Goal: Task Accomplishment & Management: Use online tool/utility

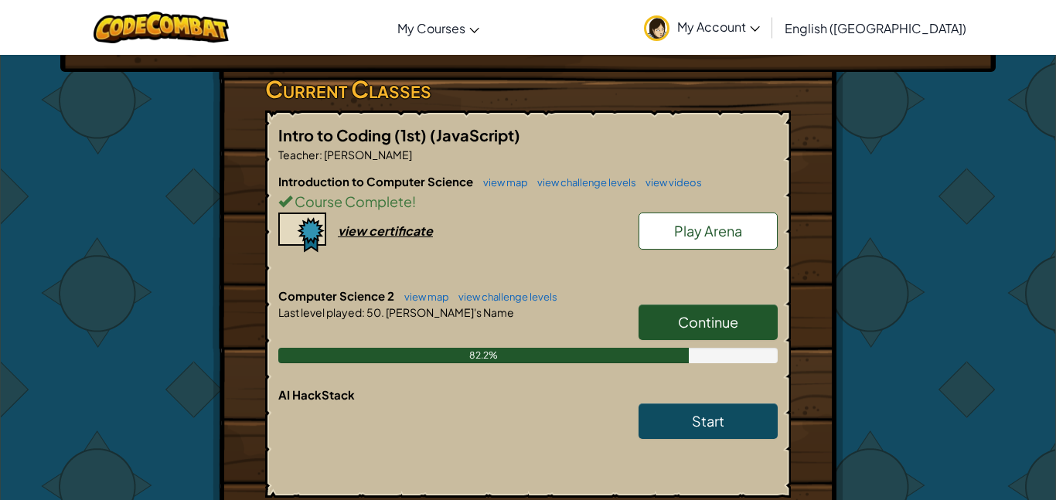
scroll to position [263, 0]
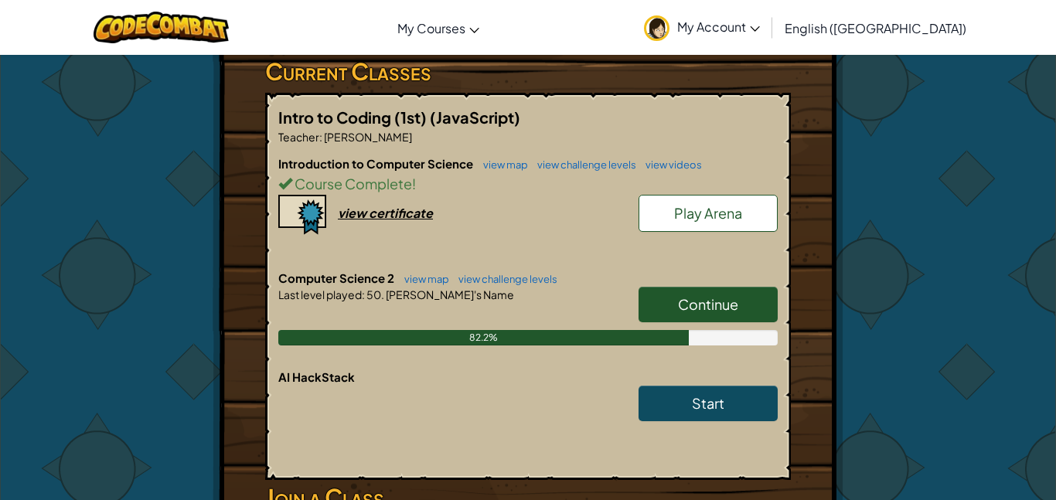
click at [652, 317] on link "Continue" at bounding box center [707, 305] width 139 height 36
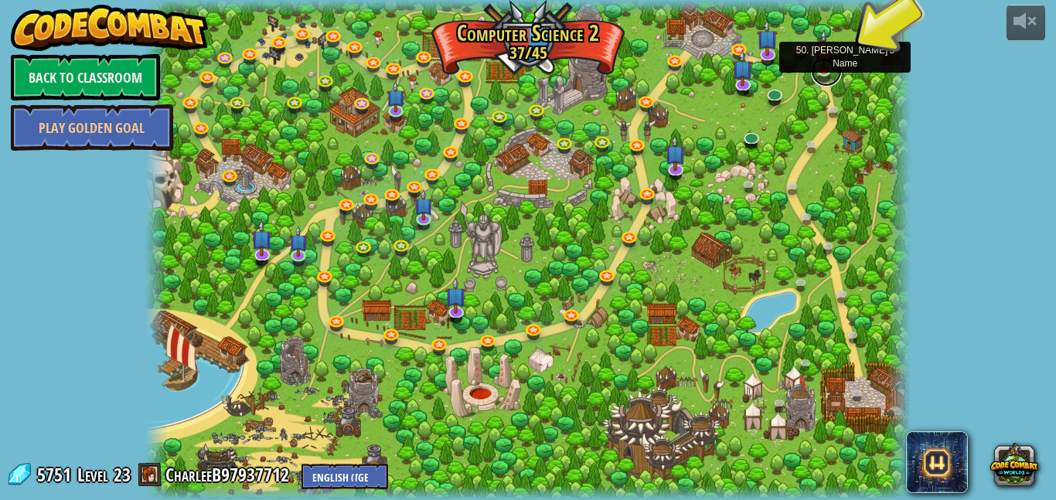
click at [826, 74] on link at bounding box center [826, 71] width 31 height 31
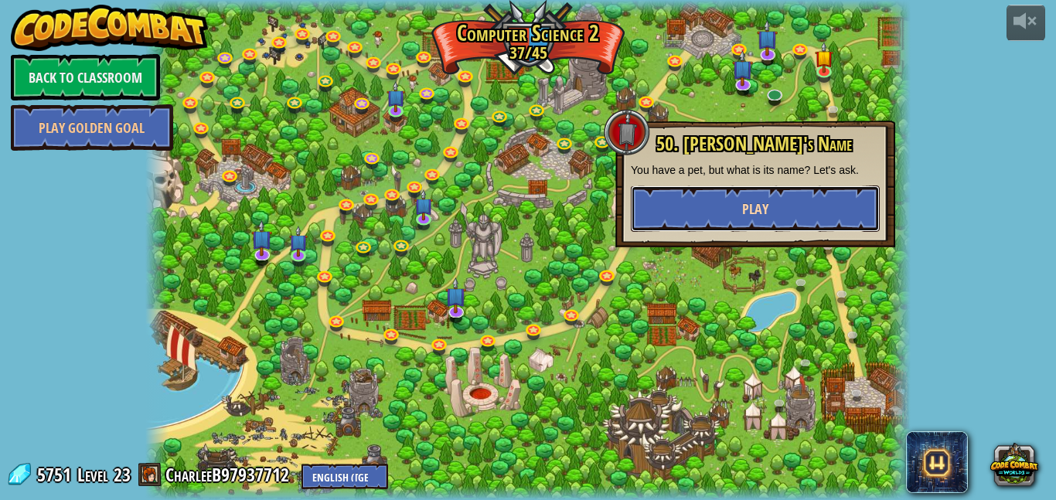
click at [819, 193] on button "Play" at bounding box center [755, 209] width 249 height 46
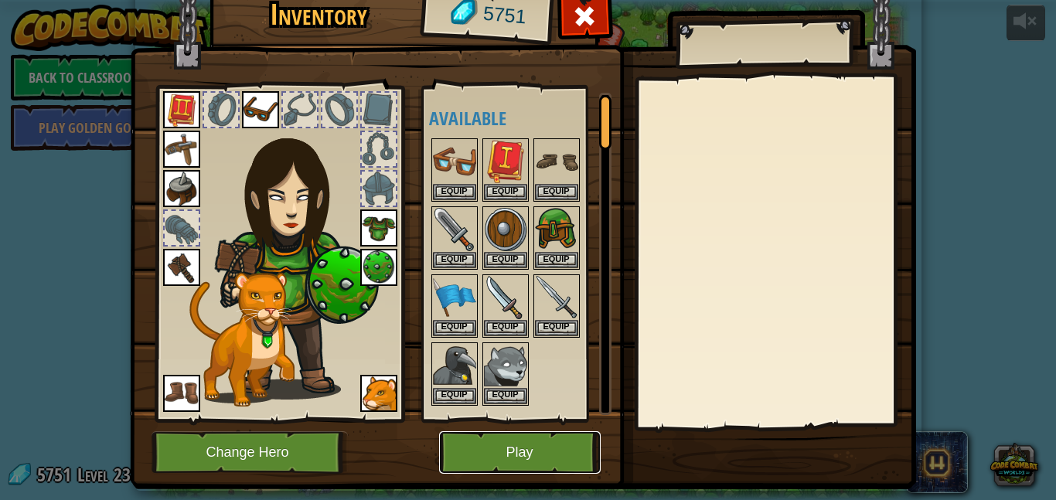
click at [499, 447] on button "Play" at bounding box center [520, 452] width 162 height 43
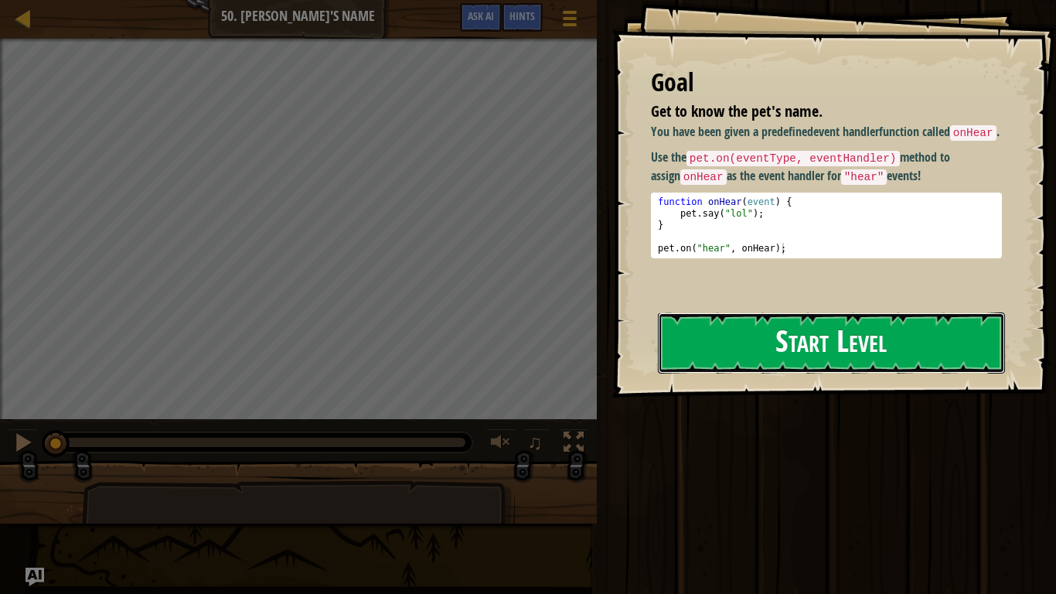
click at [719, 348] on button "Start Level" at bounding box center [831, 342] width 347 height 61
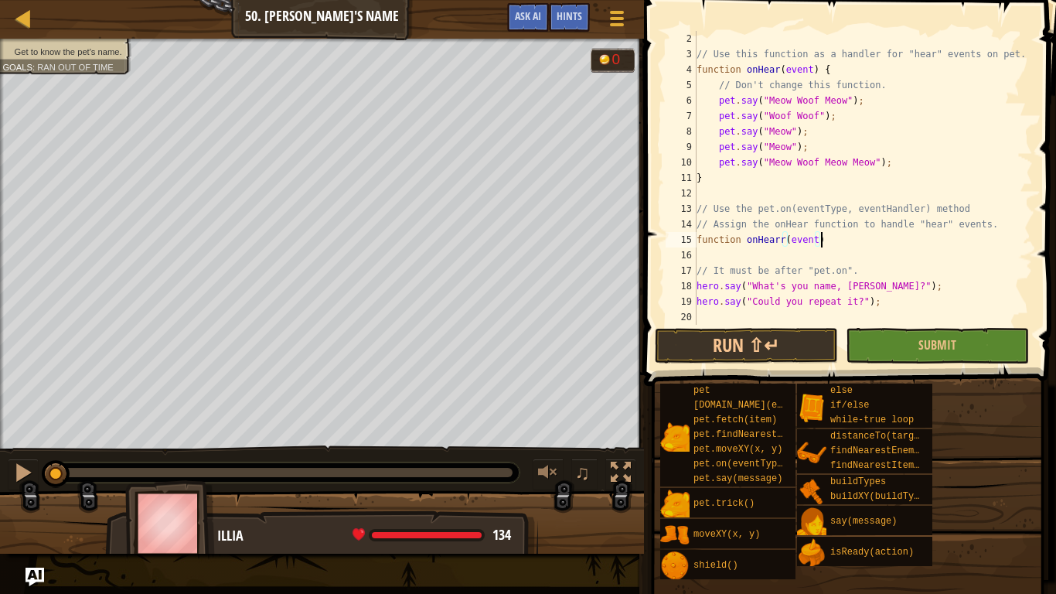
scroll to position [15, 0]
click at [779, 236] on div "// Use this function as a handler for "hear" events on pet. function onHear ( e…" at bounding box center [862, 193] width 339 height 325
type textarea "function onHear(event)"
click at [795, 346] on button "Run ⇧↵" at bounding box center [746, 346] width 183 height 36
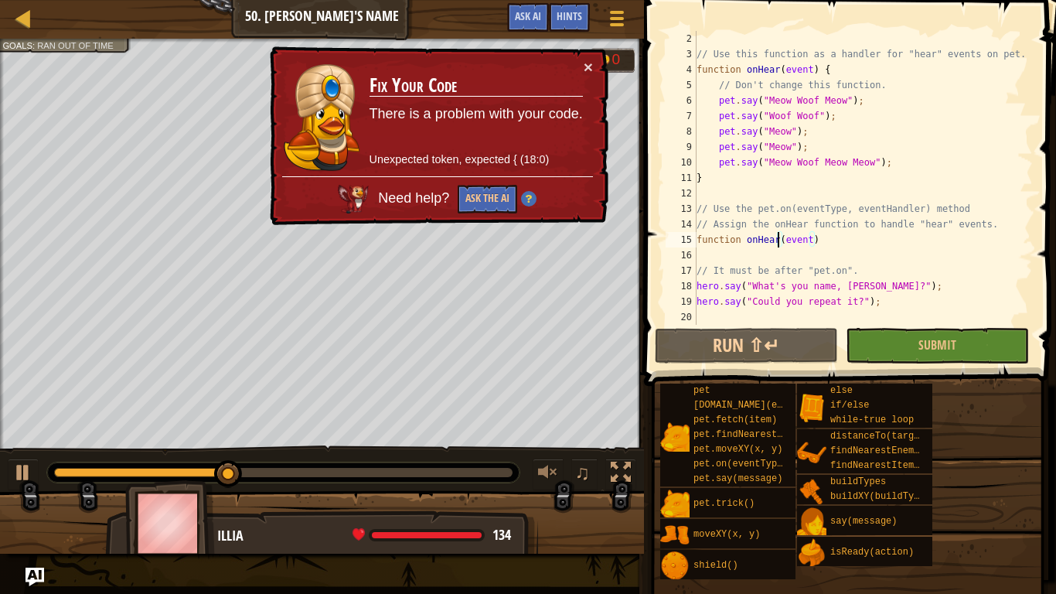
click at [832, 232] on div "// Use this function as a handler for "hear" events on pet. function onHear ( e…" at bounding box center [862, 193] width 339 height 325
click at [477, 199] on button "Ask the AI" at bounding box center [488, 199] width 60 height 29
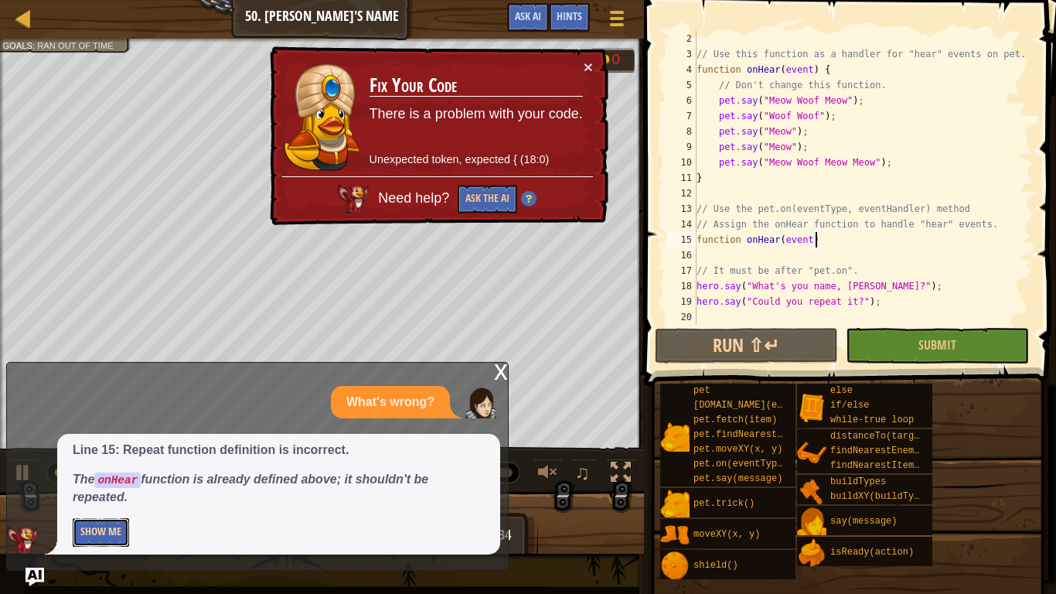
click at [117, 499] on button "Show Me" at bounding box center [101, 532] width 56 height 29
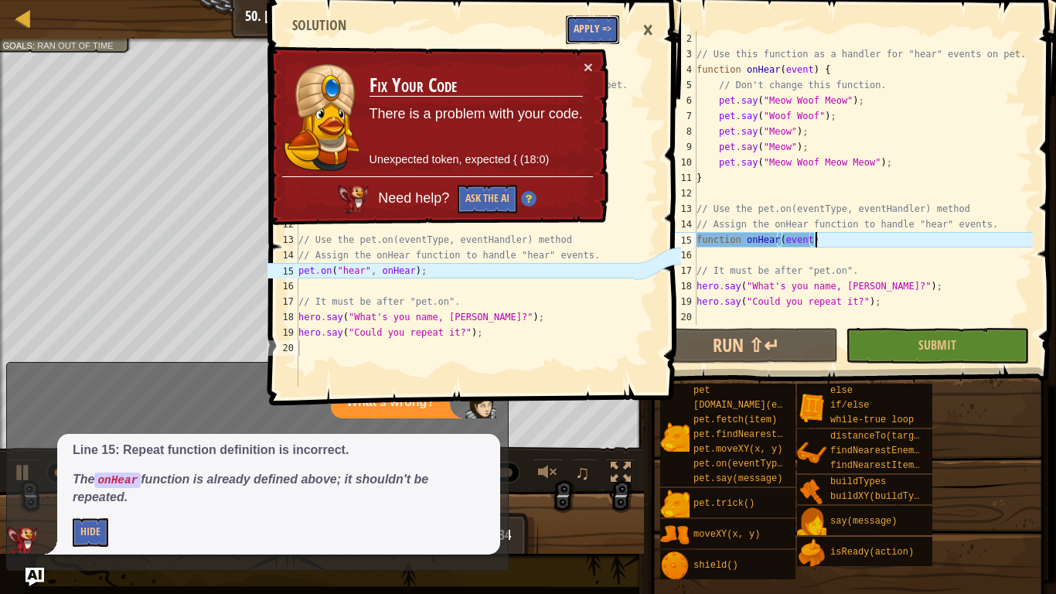
click at [591, 32] on button "Apply =>" at bounding box center [592, 29] width 53 height 29
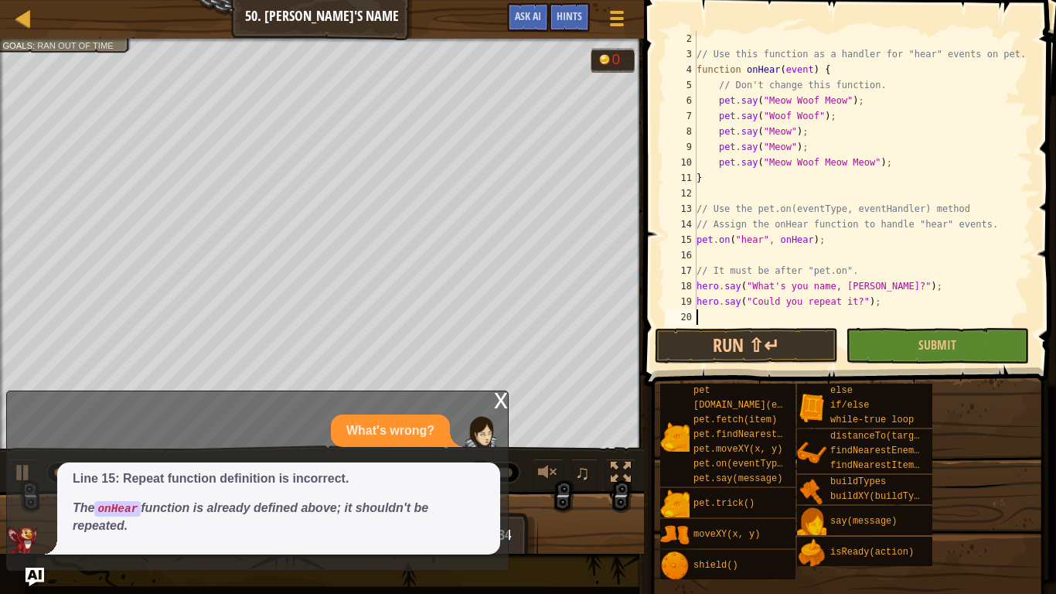
scroll to position [7, 0]
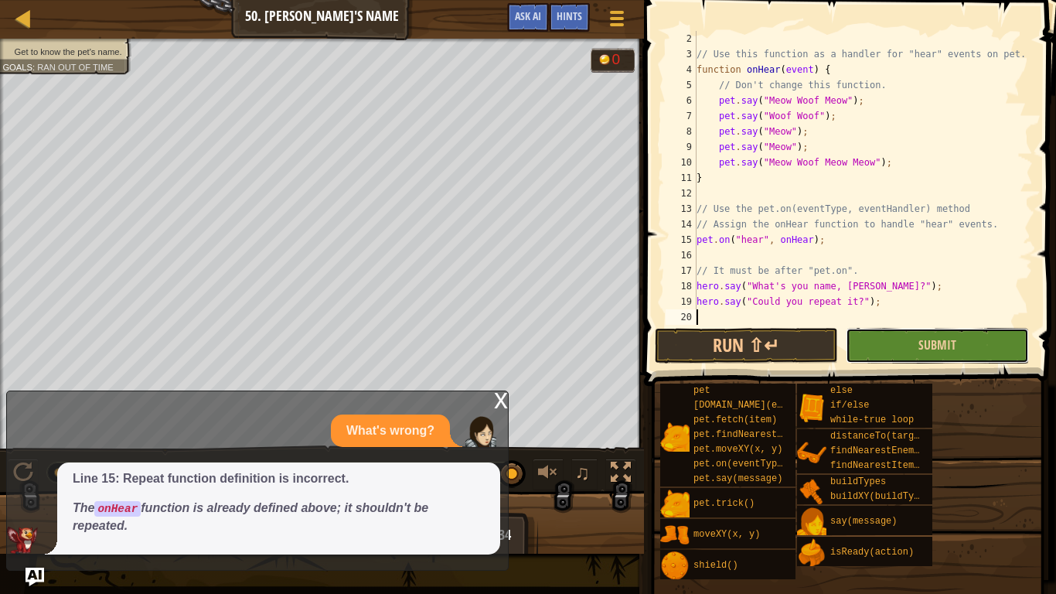
click at [917, 336] on button "Submit" at bounding box center [937, 346] width 183 height 36
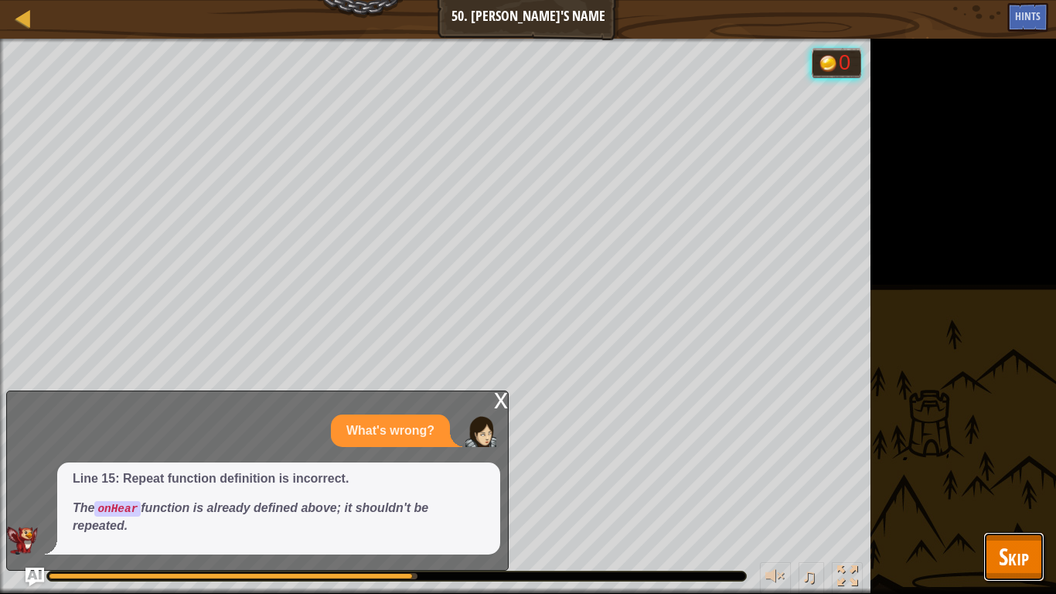
click at [996, 499] on button "Skip" at bounding box center [1013, 556] width 61 height 49
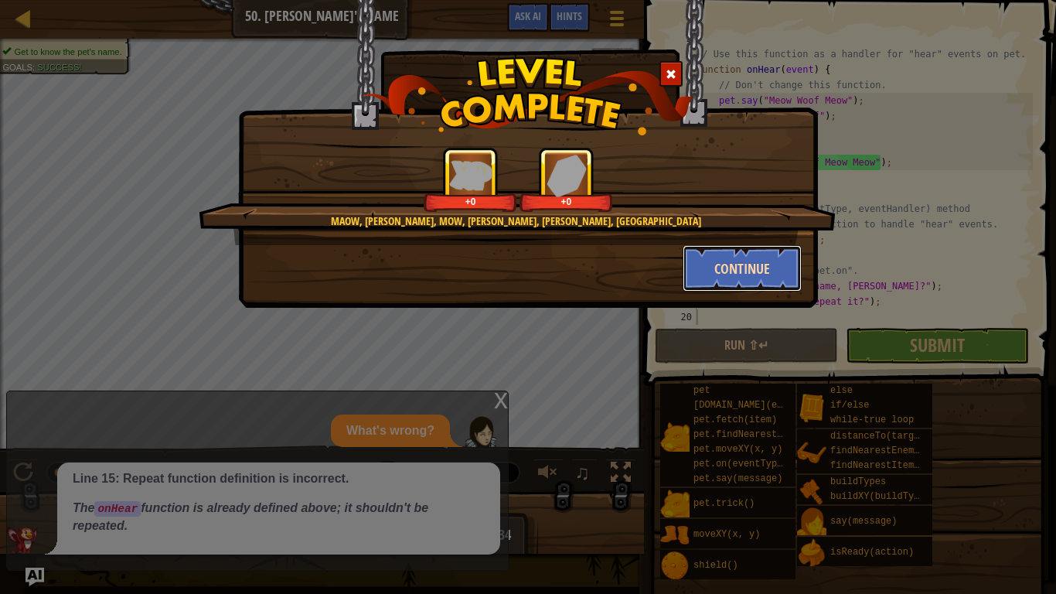
click at [751, 264] on button "Continue" at bounding box center [743, 268] width 120 height 46
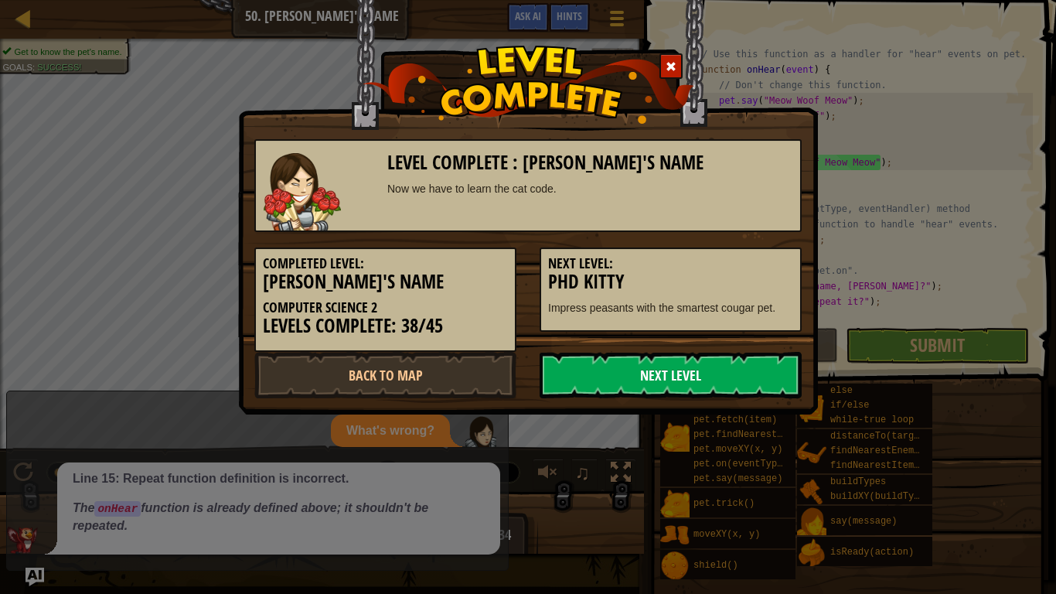
click at [568, 365] on link "Next Level" at bounding box center [671, 375] width 262 height 46
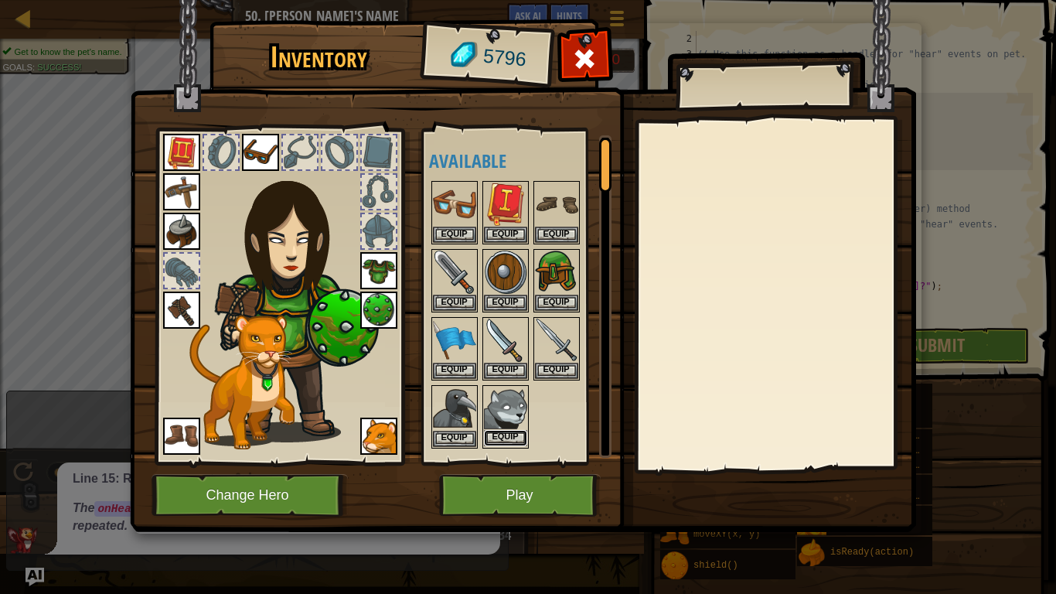
click at [491, 442] on button "Equip" at bounding box center [505, 438] width 43 height 16
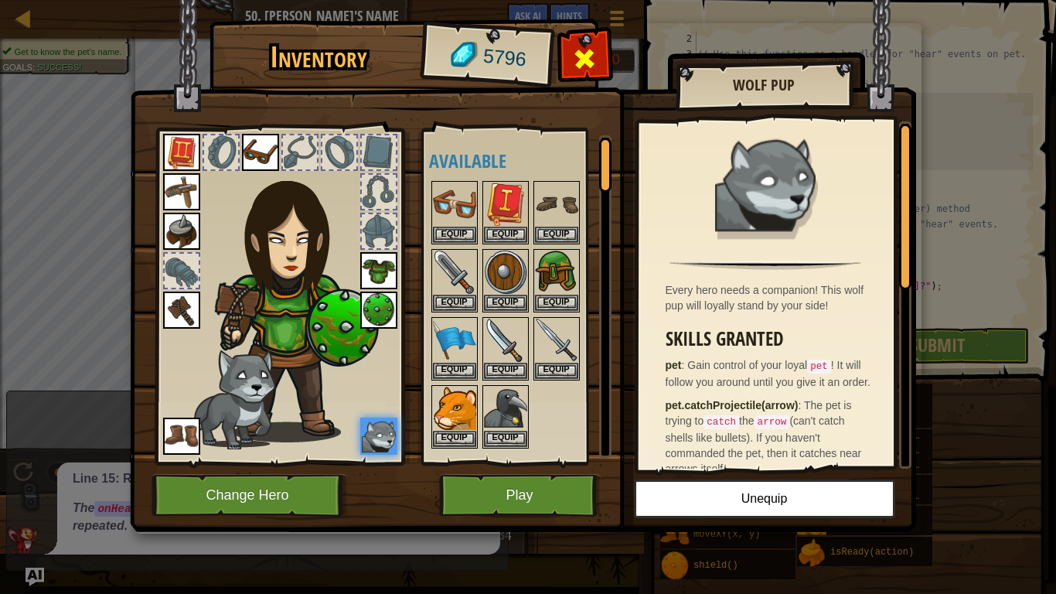
click at [567, 60] on div at bounding box center [584, 63] width 49 height 49
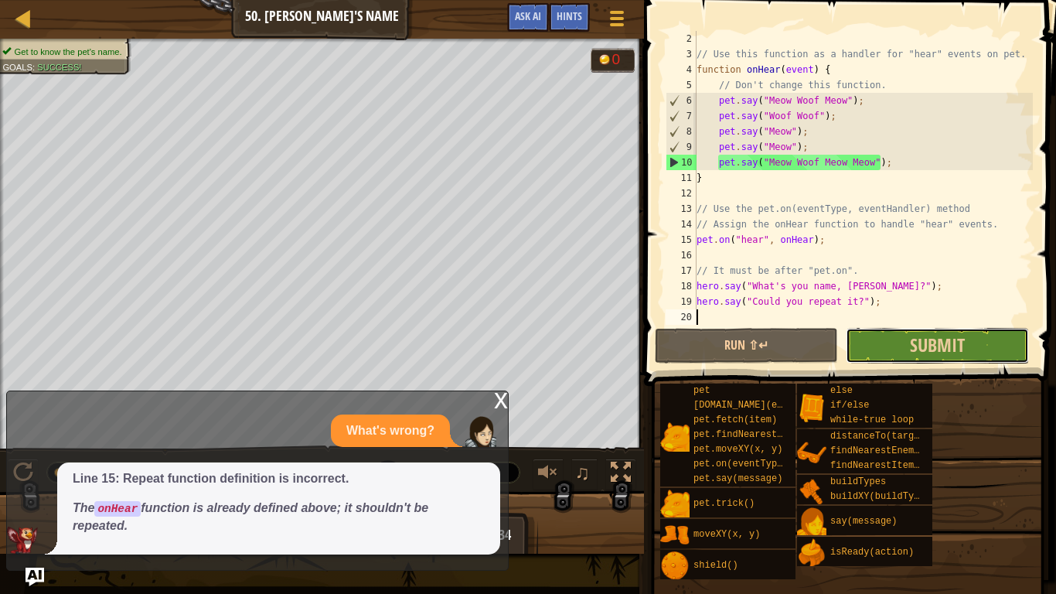
click at [869, 347] on button "Submit" at bounding box center [937, 346] width 183 height 36
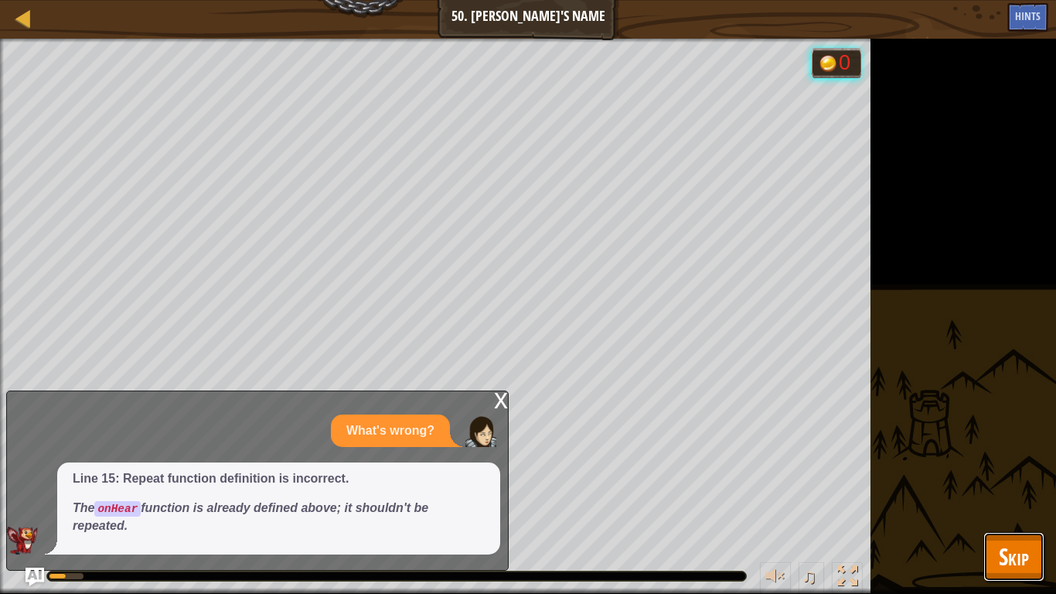
click at [996, 499] on button "Skip" at bounding box center [1013, 556] width 61 height 49
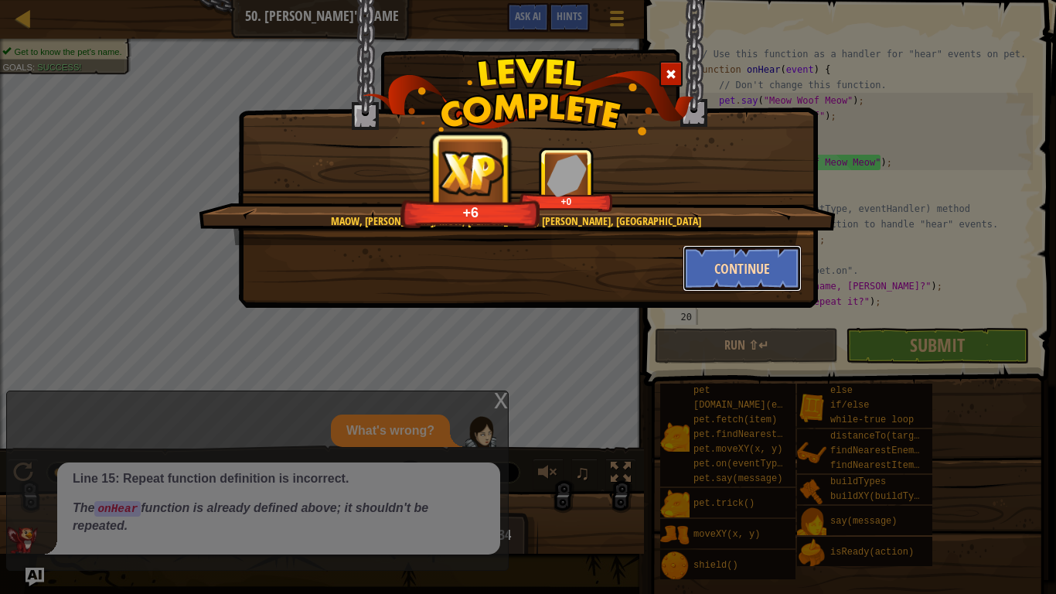
click at [710, 279] on button "Continue" at bounding box center [743, 268] width 120 height 46
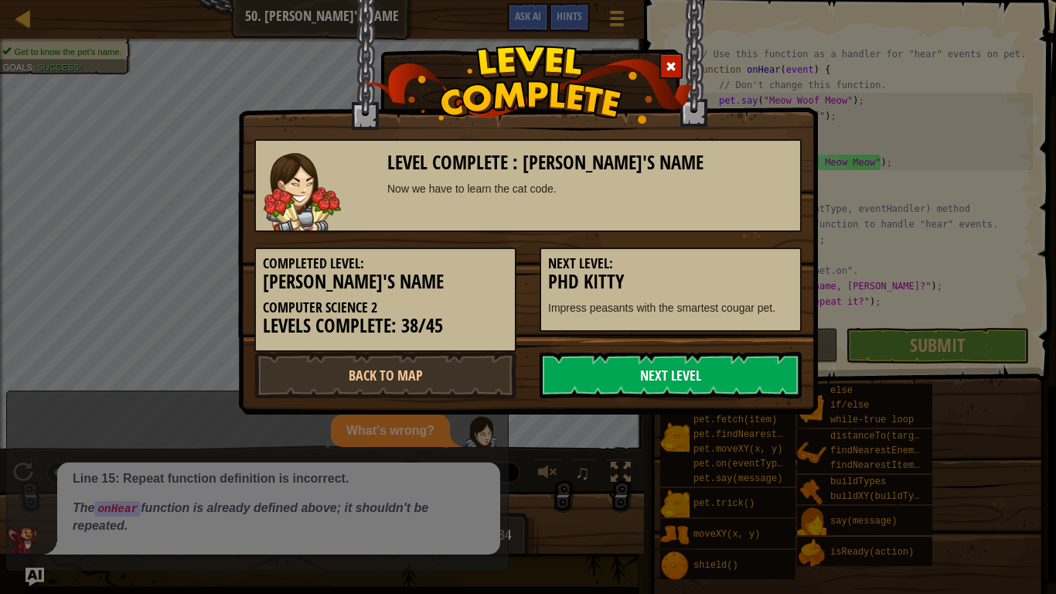
click at [735, 376] on link "Next Level" at bounding box center [671, 375] width 262 height 46
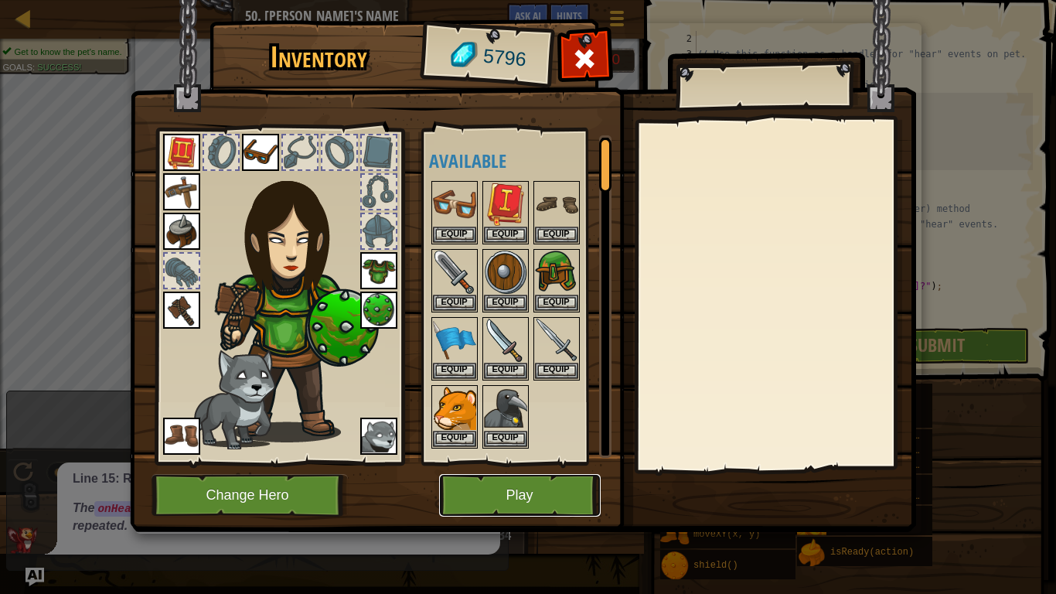
click at [566, 492] on button "Play" at bounding box center [520, 495] width 162 height 43
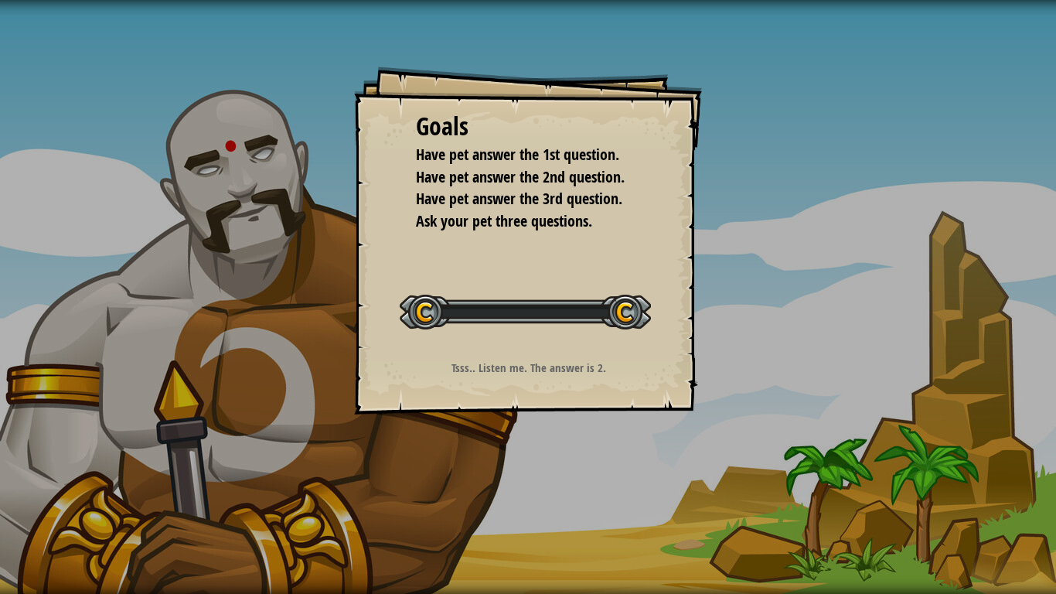
click at [571, 489] on div "Goals Have pet answer the 1st question. Have pet answer the 2nd question. Have …" at bounding box center [528, 297] width 1056 height 594
click at [574, 499] on div "Goals Have pet answer the 1st question. Have pet answer the 2nd question. Have …" at bounding box center [528, 297] width 1056 height 594
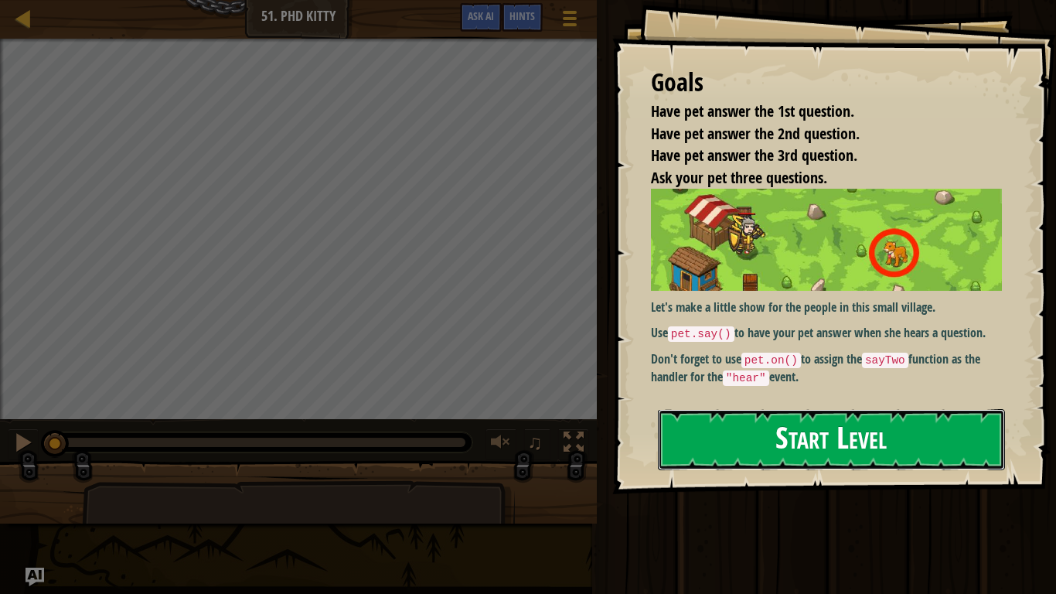
click at [702, 432] on button "Start Level" at bounding box center [831, 439] width 347 height 61
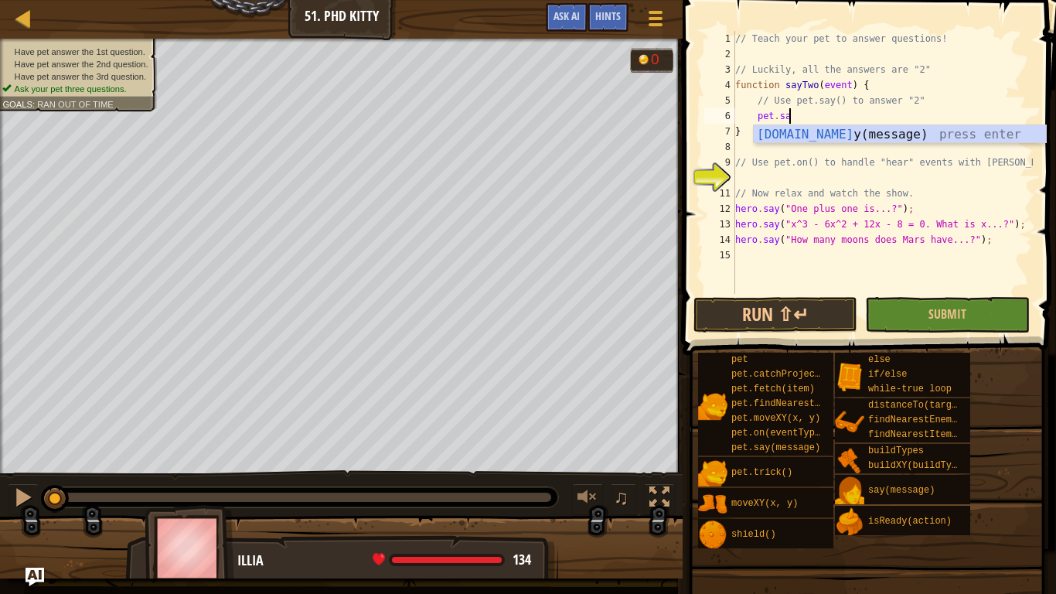
scroll to position [7, 7]
click at [784, 132] on div "[DOMAIN_NAME] y(message) press enter" at bounding box center [900, 153] width 292 height 56
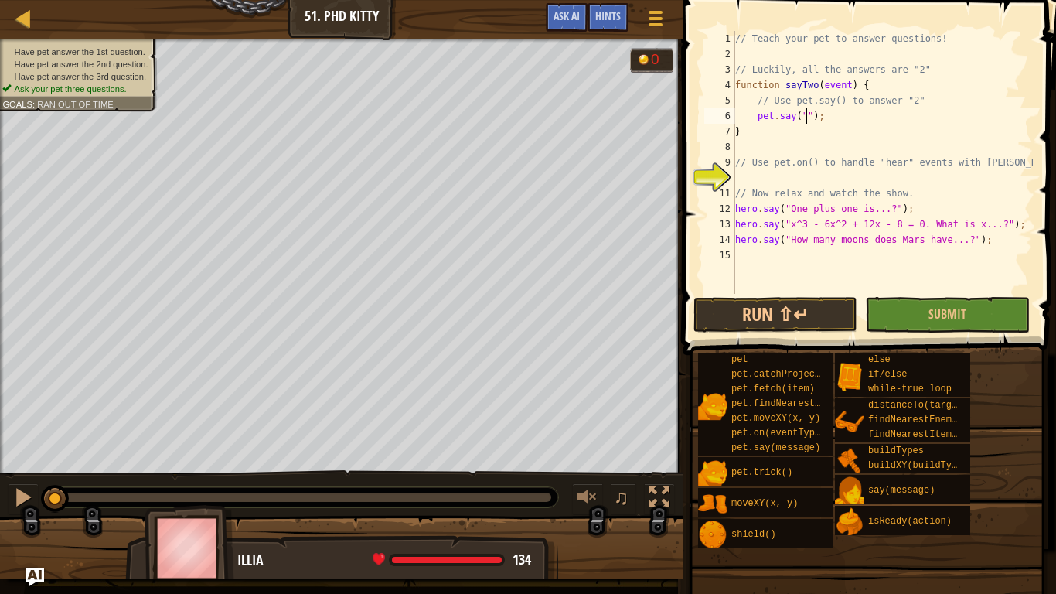
type textarea "pet.say("2");"
click at [760, 176] on div "// Teach your pet to answer questions! // Luckily, all the answers are "2" func…" at bounding box center [882, 178] width 301 height 294
type textarea "f"
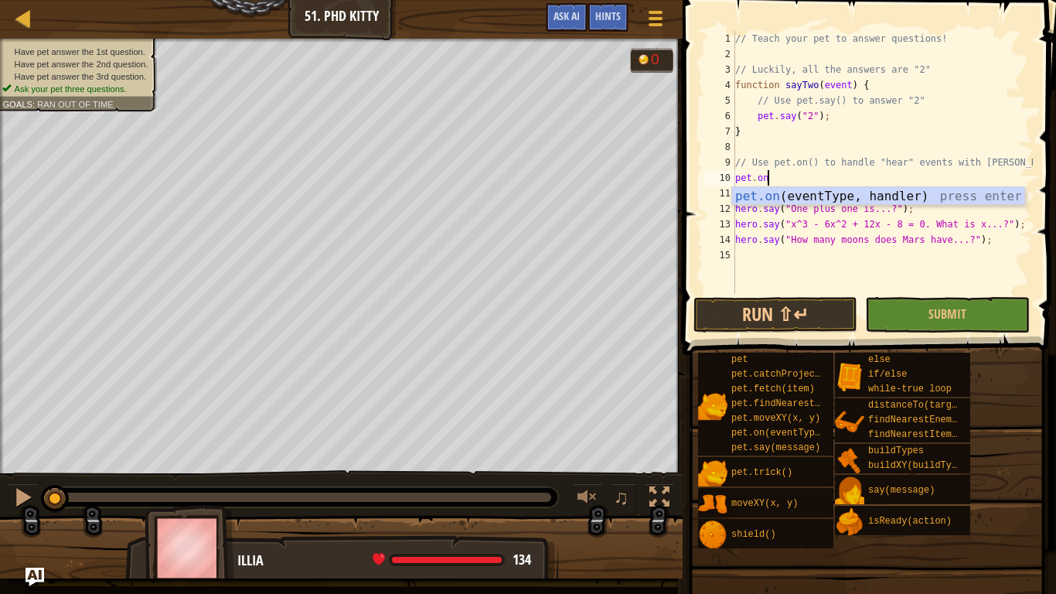
scroll to position [7, 4]
click at [762, 191] on div "pet.on (eventType, handler) press enter" at bounding box center [878, 215] width 292 height 56
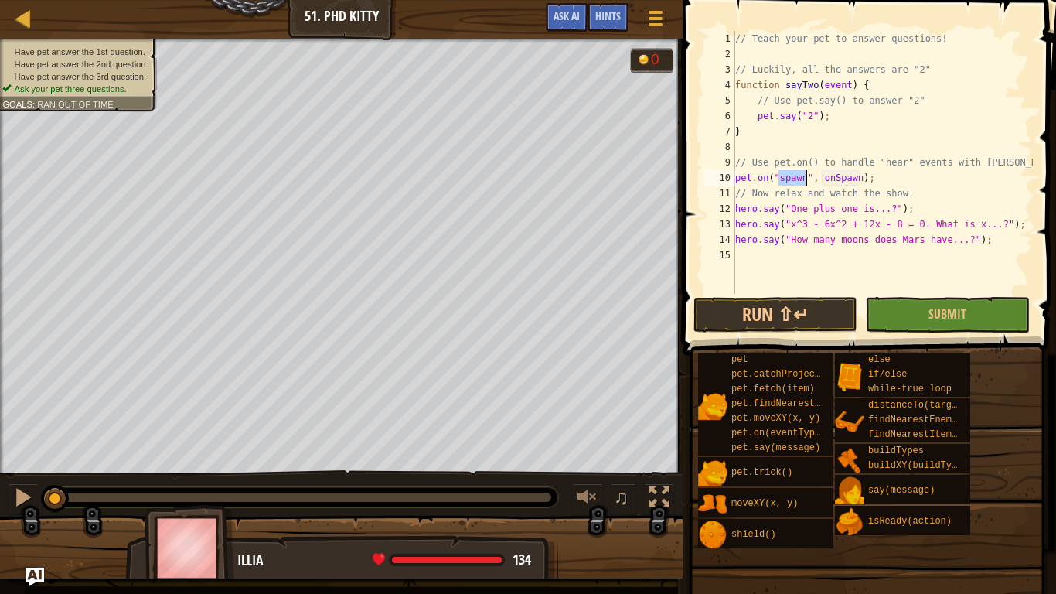
click at [783, 177] on div "// Teach your pet to answer questions! // Luckily, all the answers are "2" func…" at bounding box center [882, 162] width 301 height 263
click at [804, 176] on div "// Teach your pet to answer questions! // Luckily, all the answers are "2" func…" at bounding box center [882, 178] width 301 height 294
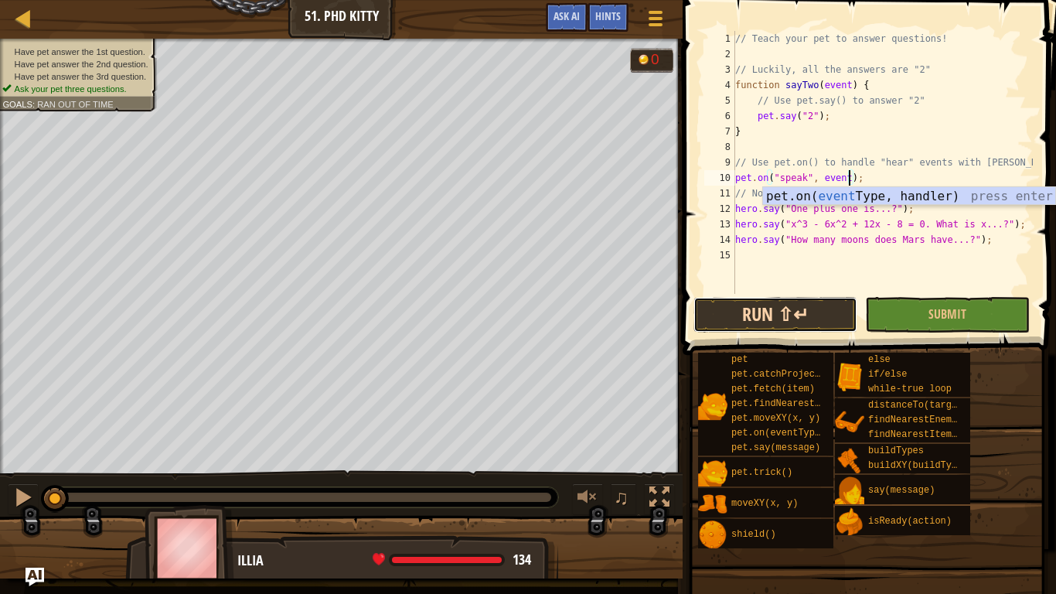
click at [812, 309] on button "Run ⇧↵" at bounding box center [775, 315] width 164 height 36
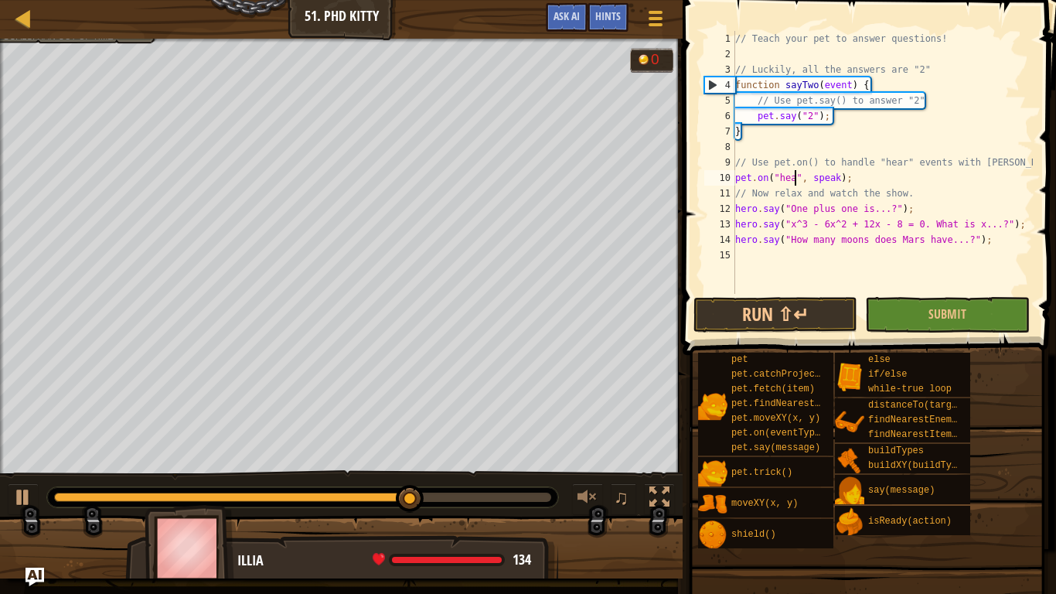
scroll to position [7, 10]
type textarea "pet.on("hear", speak);"
click at [833, 321] on button "Run ⇧↵" at bounding box center [775, 315] width 164 height 36
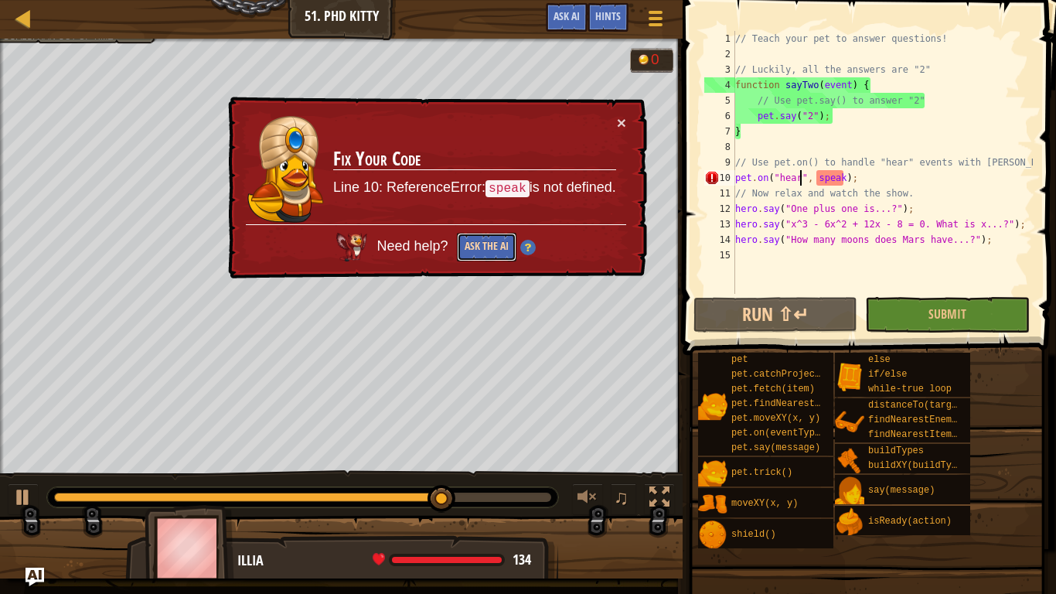
click at [478, 241] on button "Ask the AI" at bounding box center [487, 247] width 60 height 29
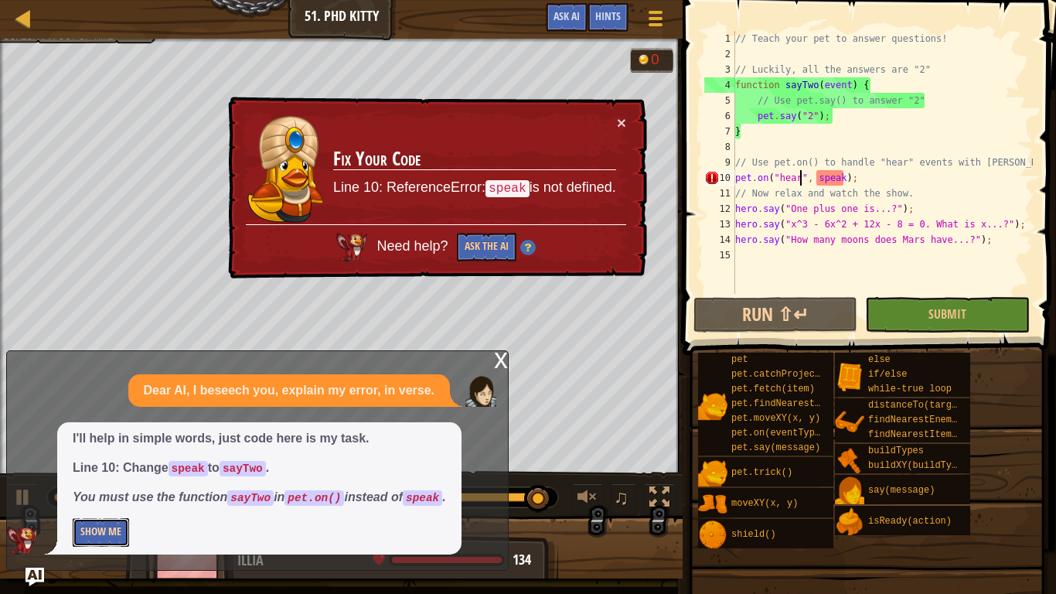
click at [111, 499] on button "Show Me" at bounding box center [101, 532] width 56 height 29
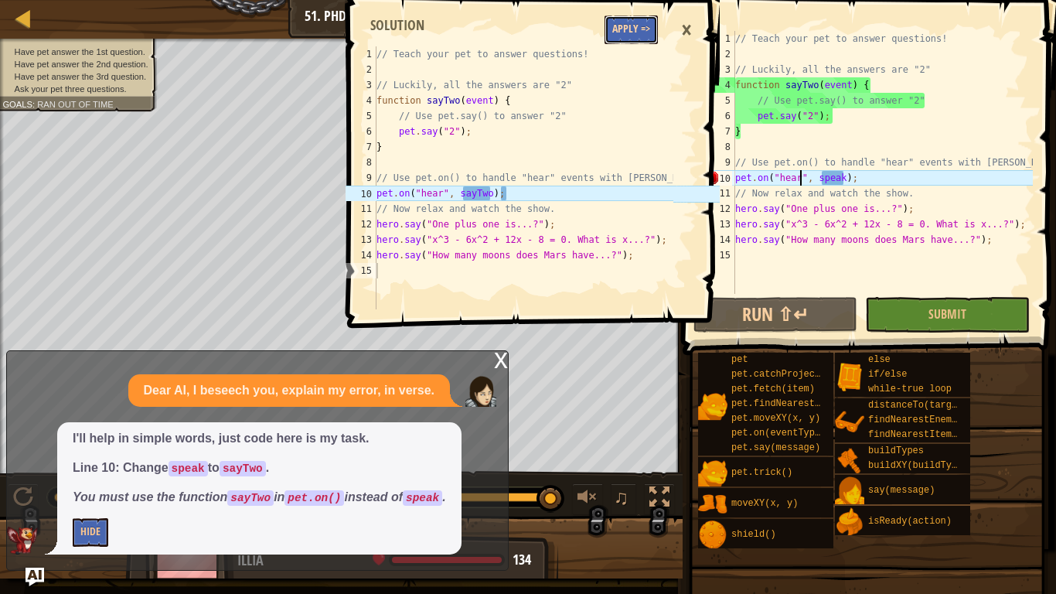
click at [642, 33] on button "Apply =>" at bounding box center [630, 29] width 53 height 29
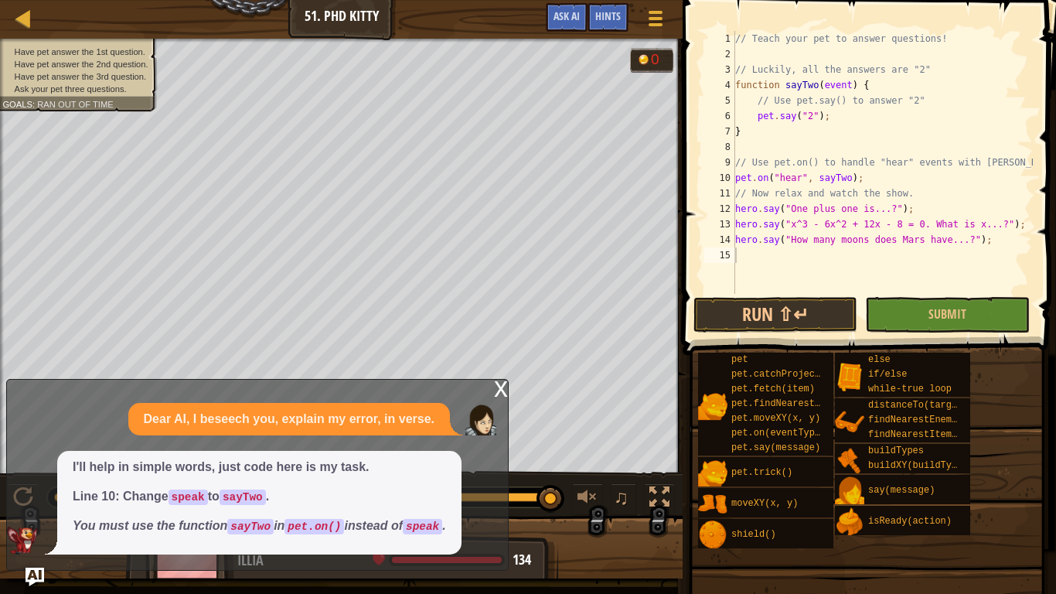
click at [506, 381] on div "x" at bounding box center [501, 387] width 14 height 15
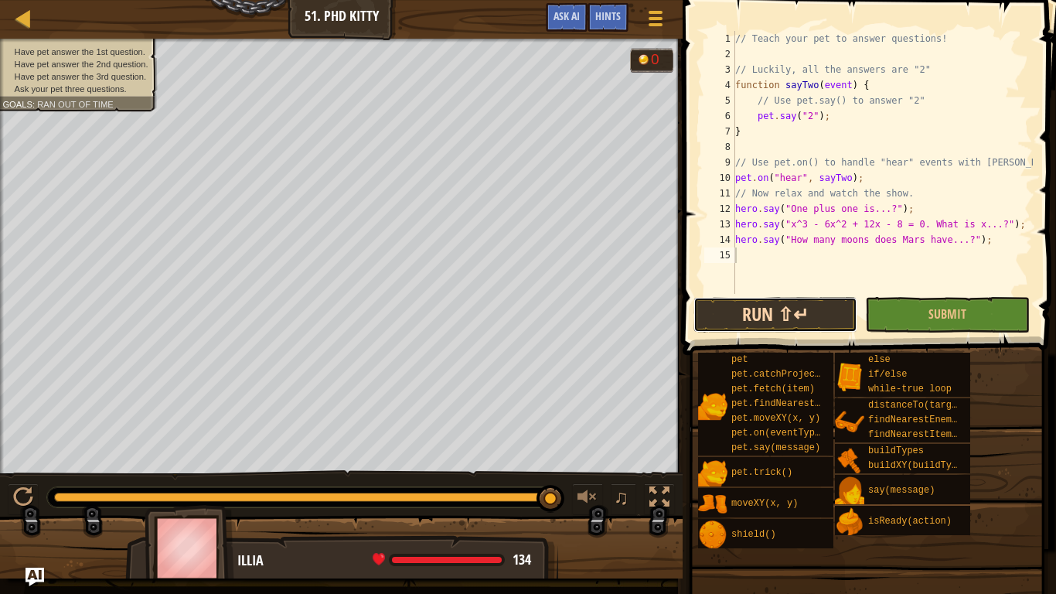
click at [829, 305] on button "Run ⇧↵" at bounding box center [775, 315] width 164 height 36
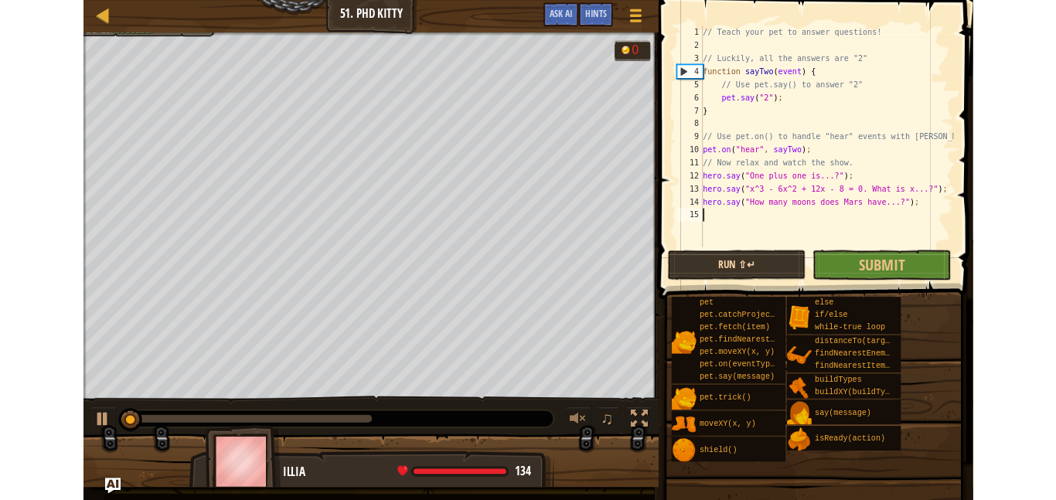
scroll to position [7, 0]
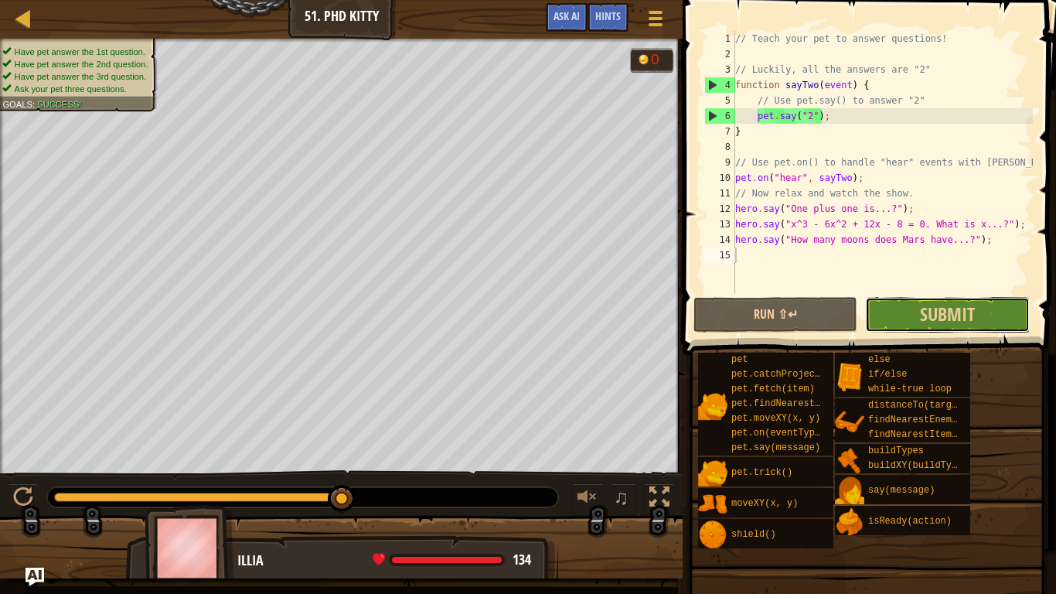
click at [870, 304] on button "Submit" at bounding box center [947, 315] width 164 height 36
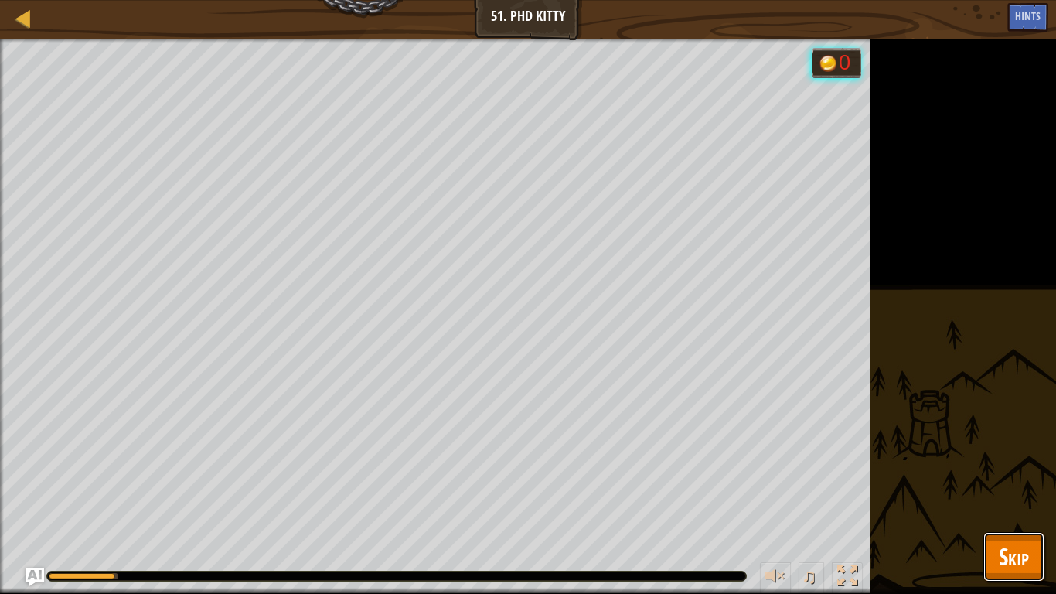
click at [986, 499] on button "Skip" at bounding box center [1013, 556] width 61 height 49
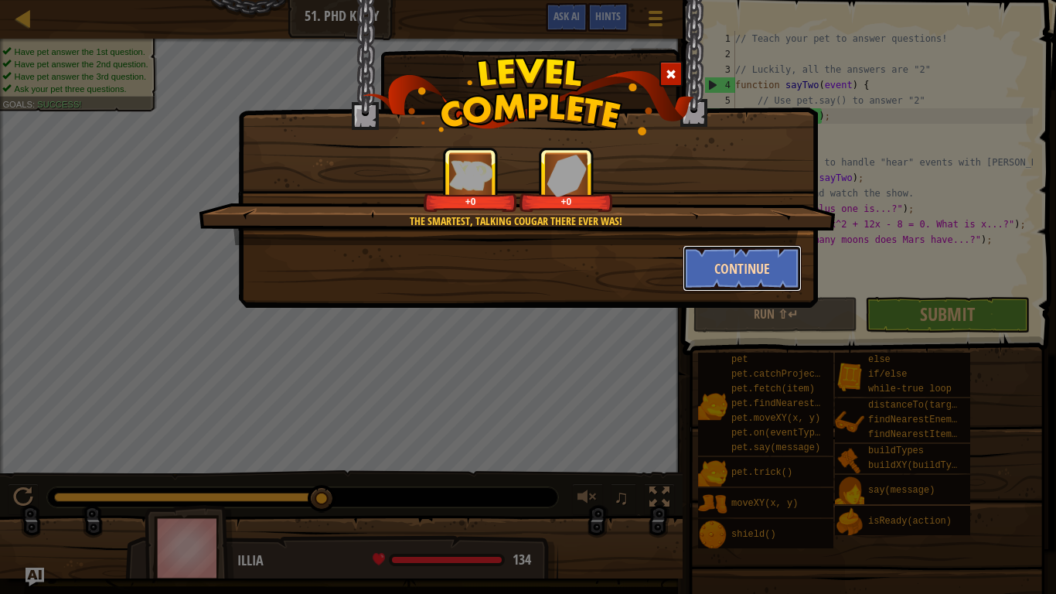
click at [755, 259] on button "Continue" at bounding box center [743, 268] width 120 height 46
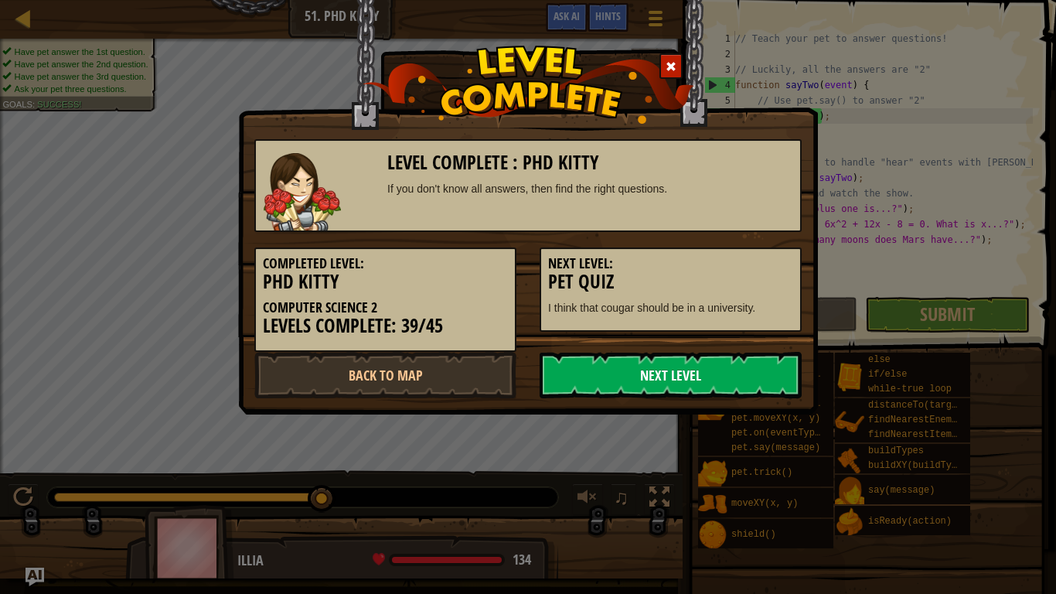
click at [686, 379] on link "Next Level" at bounding box center [671, 375] width 262 height 46
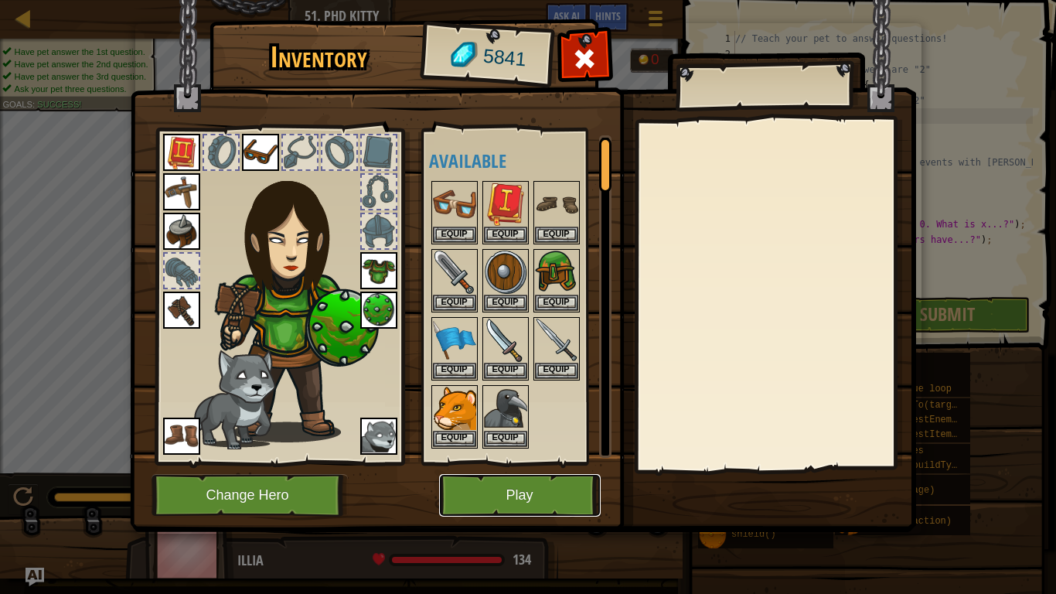
click at [556, 482] on button "Play" at bounding box center [520, 495] width 162 height 43
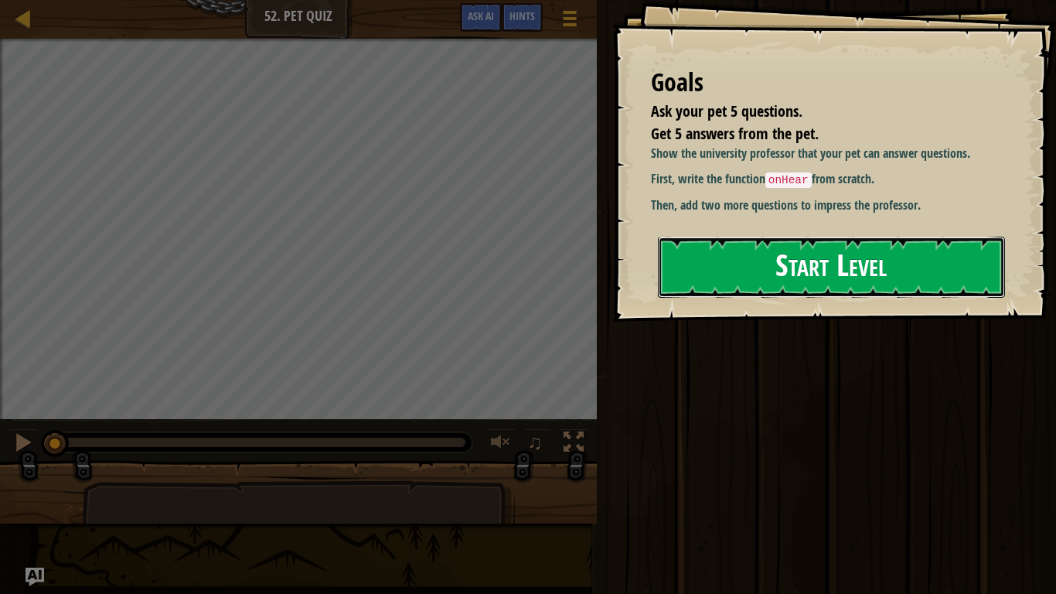
click at [900, 252] on button "Start Level" at bounding box center [831, 267] width 347 height 61
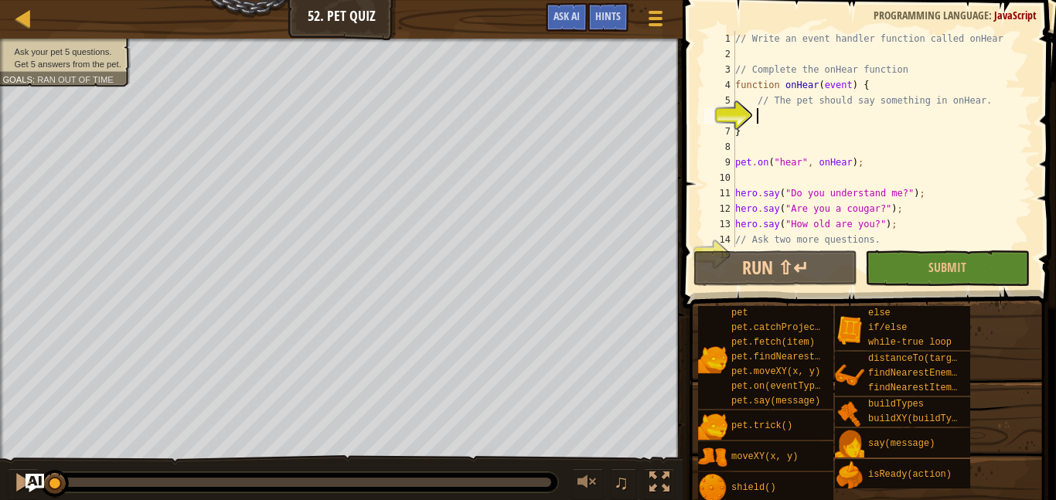
click at [3, 140] on div at bounding box center [2, 268] width 4 height 458
click at [791, 119] on div "// Write an event handler function called onHear // Complete the onHear functio…" at bounding box center [882, 154] width 301 height 247
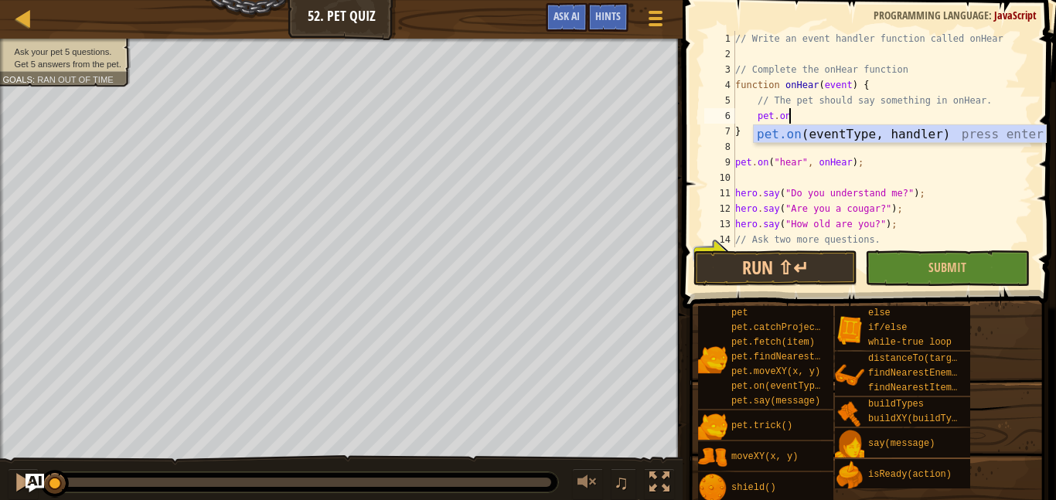
scroll to position [7, 7]
click at [819, 131] on div "pet.on (eventType, handler) press enter" at bounding box center [900, 153] width 292 height 56
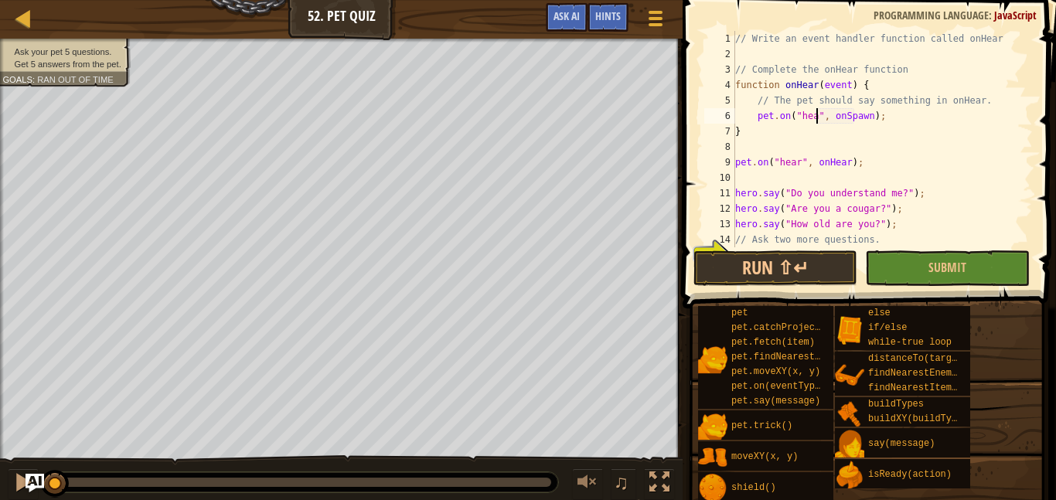
scroll to position [7, 13]
type textarea "pet.on("hear", speak);"
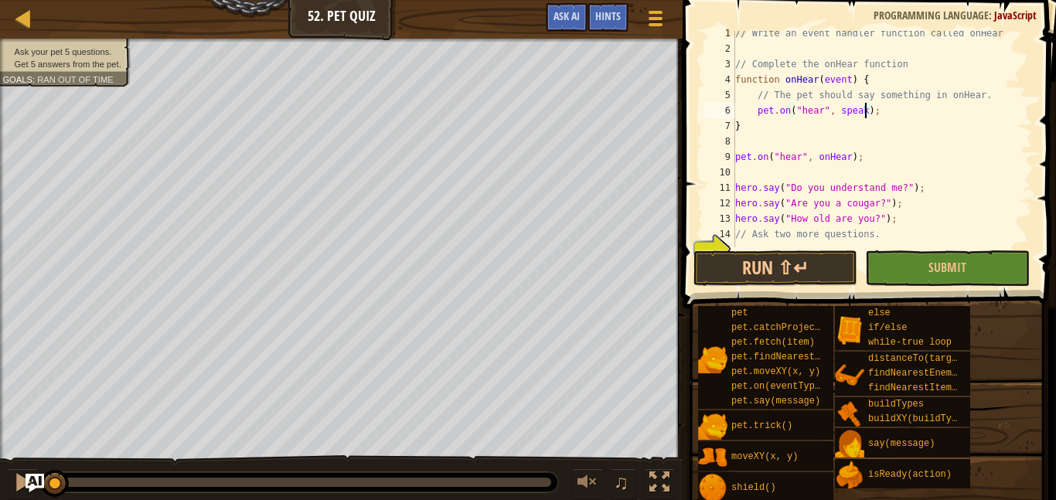
scroll to position [31, 0]
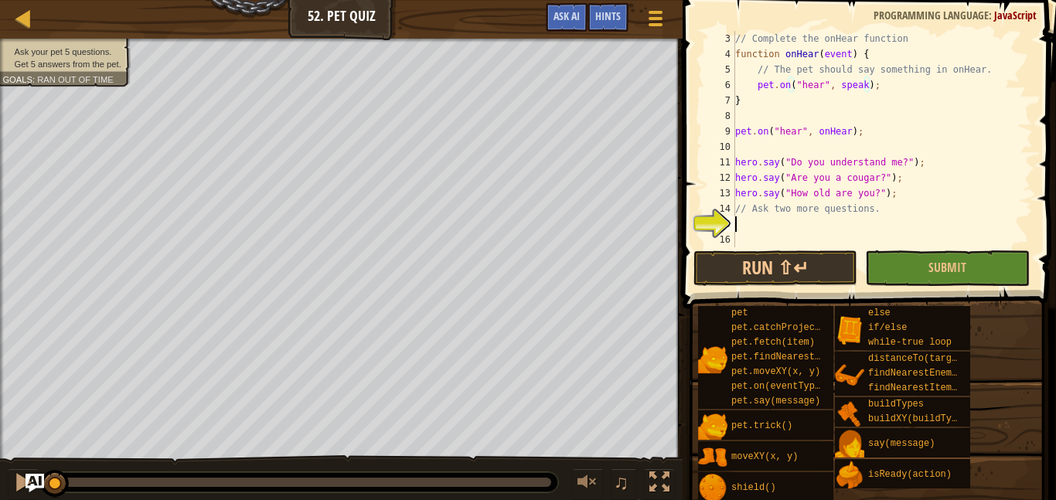
click at [755, 221] on div "// Complete the onHear function function onHear ( event ) { // The pet should s…" at bounding box center [882, 154] width 301 height 247
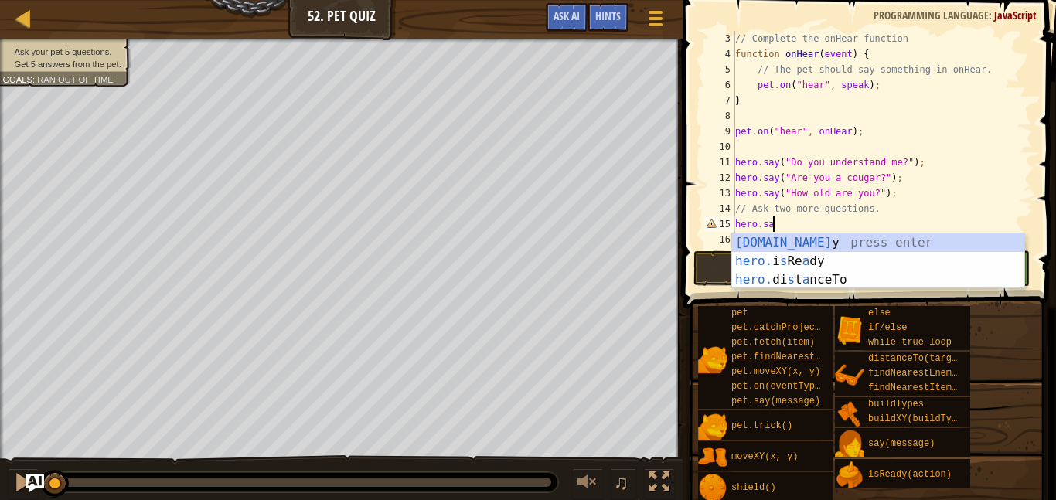
scroll to position [7, 5]
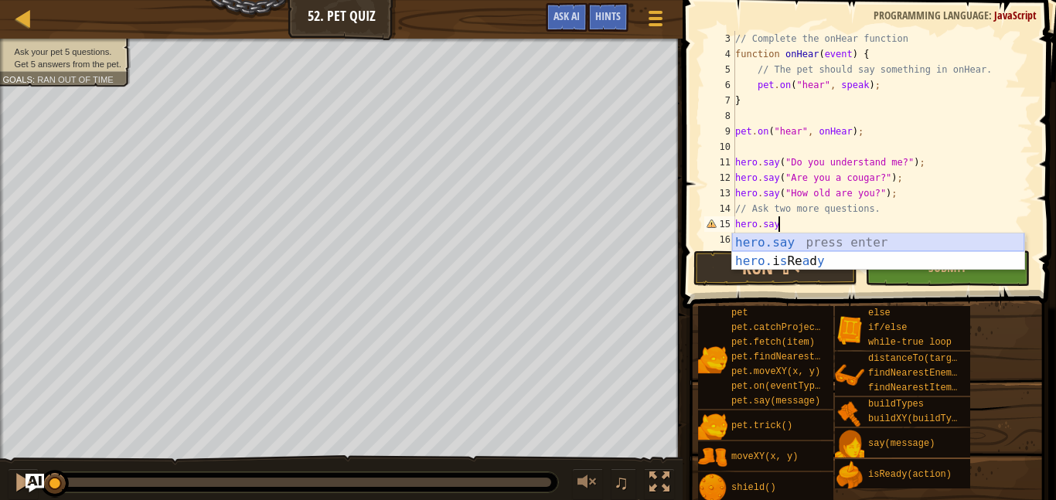
click at [783, 244] on div "hero.say press enter hero. i s Re a d y press enter" at bounding box center [878, 270] width 292 height 74
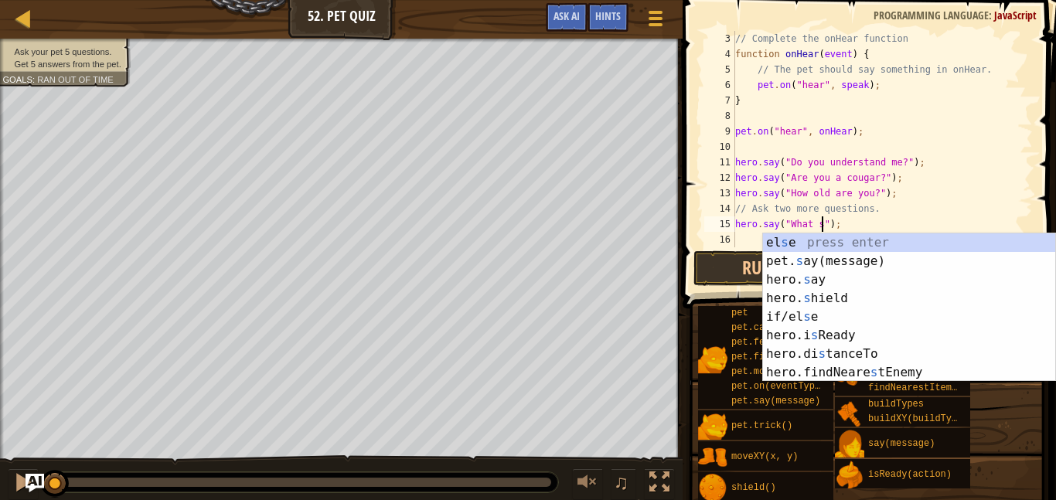
scroll to position [7, 13]
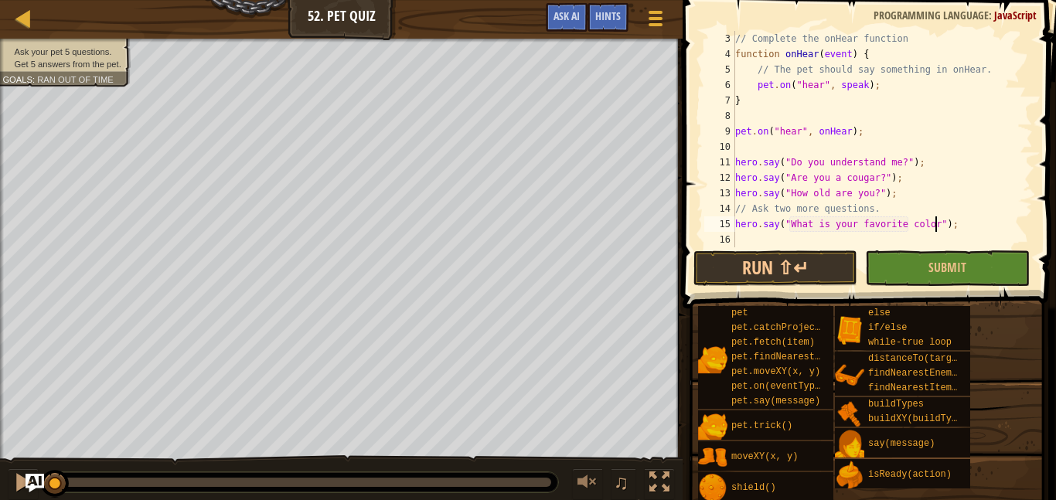
type textarea "hero.say("What is your favorite color?");"
click at [751, 237] on div "// Complete the onHear function function onHear ( event ) { // The pet should s…" at bounding box center [882, 154] width 301 height 247
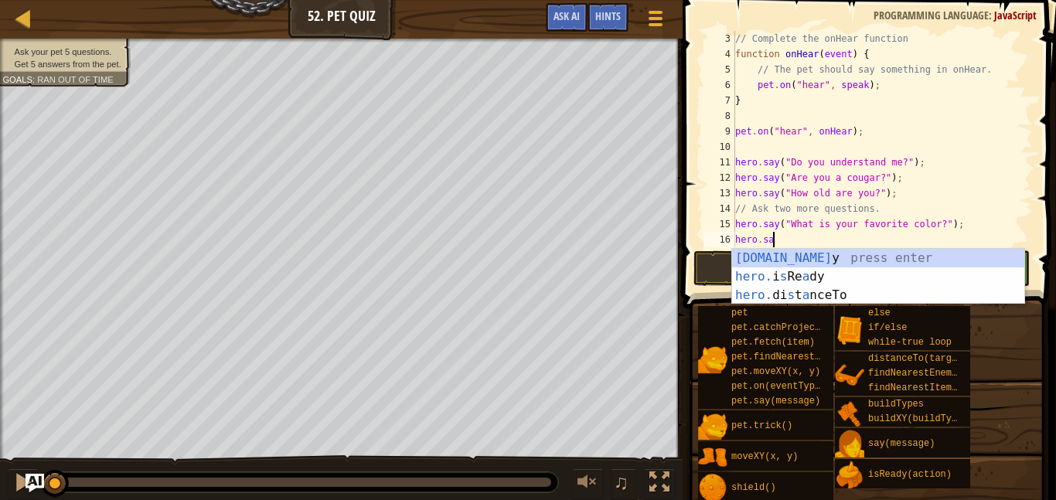
scroll to position [7, 5]
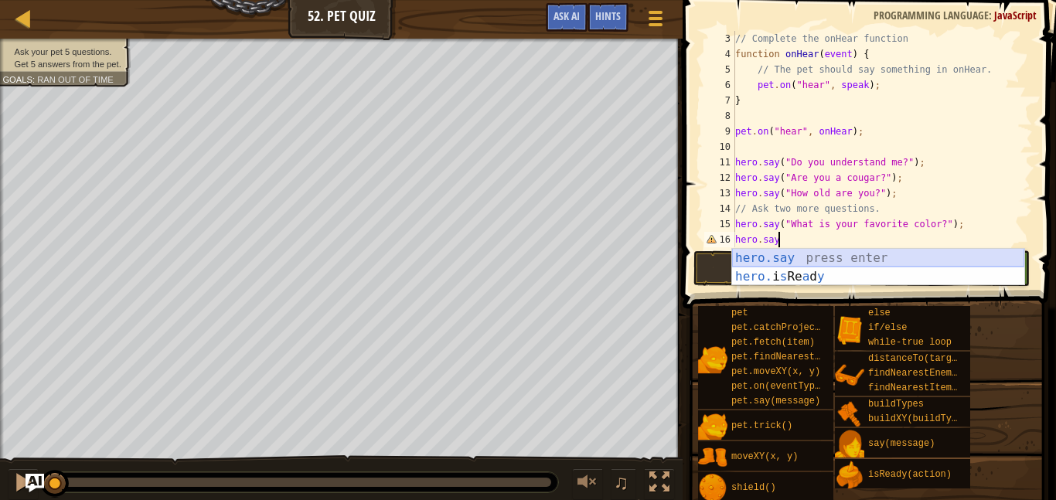
click at [774, 258] on div "hero.say press enter hero. i s Re a d y press enter" at bounding box center [878, 286] width 292 height 74
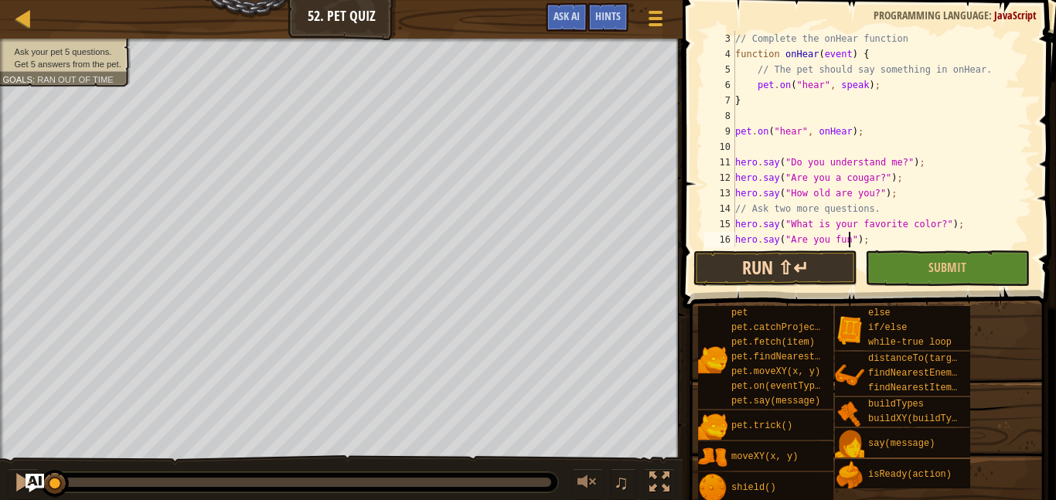
scroll to position [7, 18]
type textarea "hero.say("Are you fun?");"
click at [812, 271] on button "Run ⇧↵" at bounding box center [775, 268] width 164 height 36
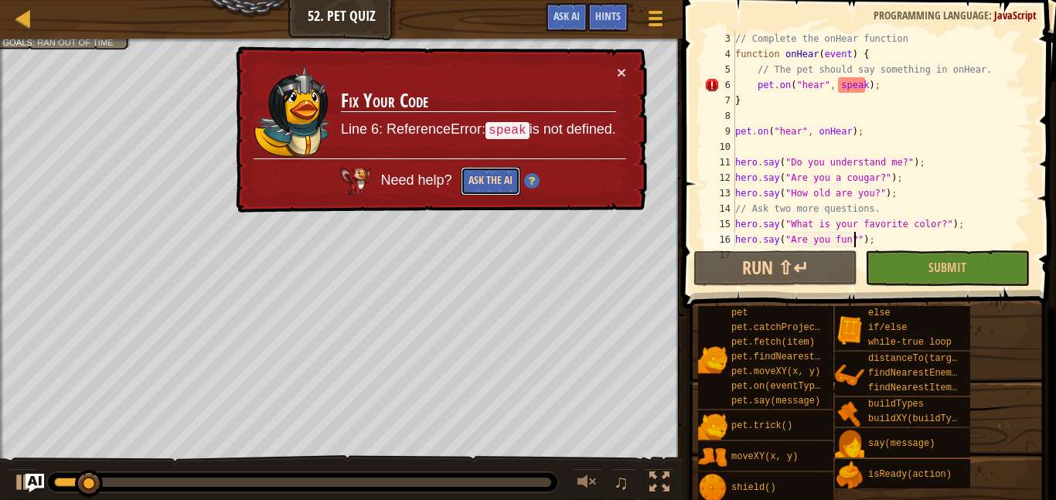
click at [487, 173] on button "Ask the AI" at bounding box center [491, 181] width 60 height 29
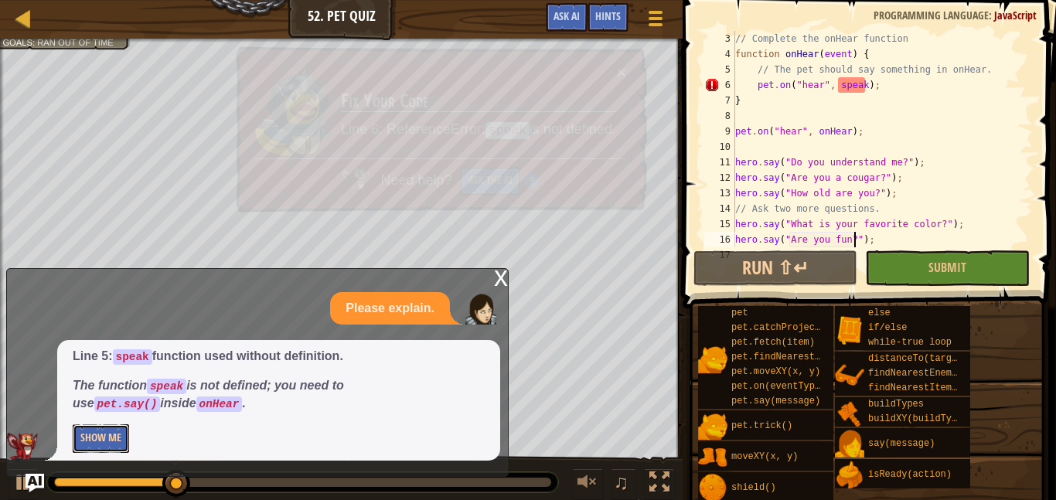
click at [114, 447] on button "Show Me" at bounding box center [101, 438] width 56 height 29
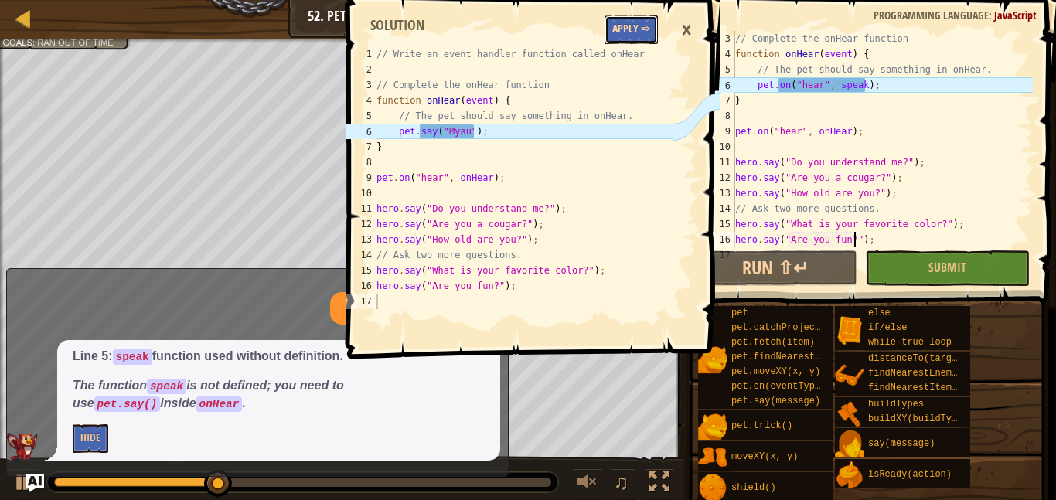
click at [634, 25] on button "Apply =>" at bounding box center [630, 29] width 53 height 29
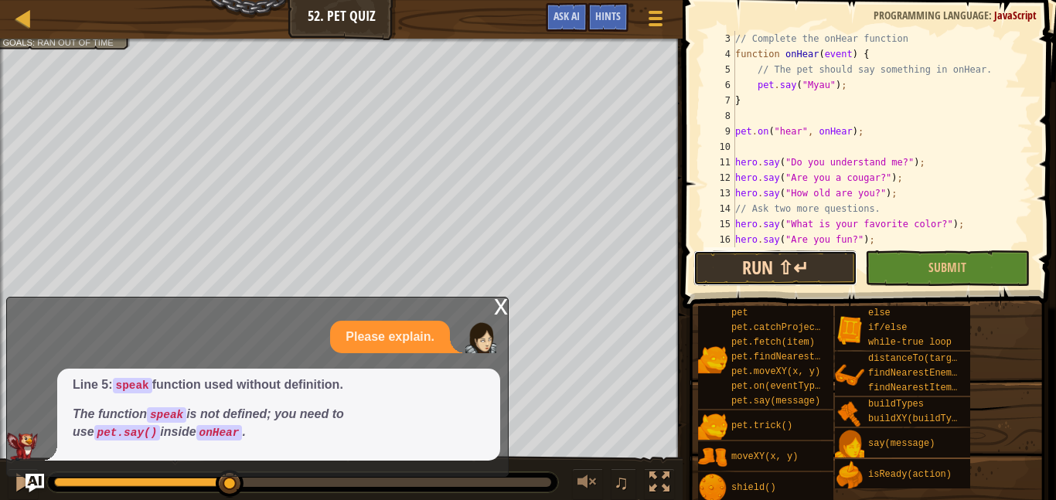
click at [816, 266] on button "Run ⇧↵" at bounding box center [775, 268] width 164 height 36
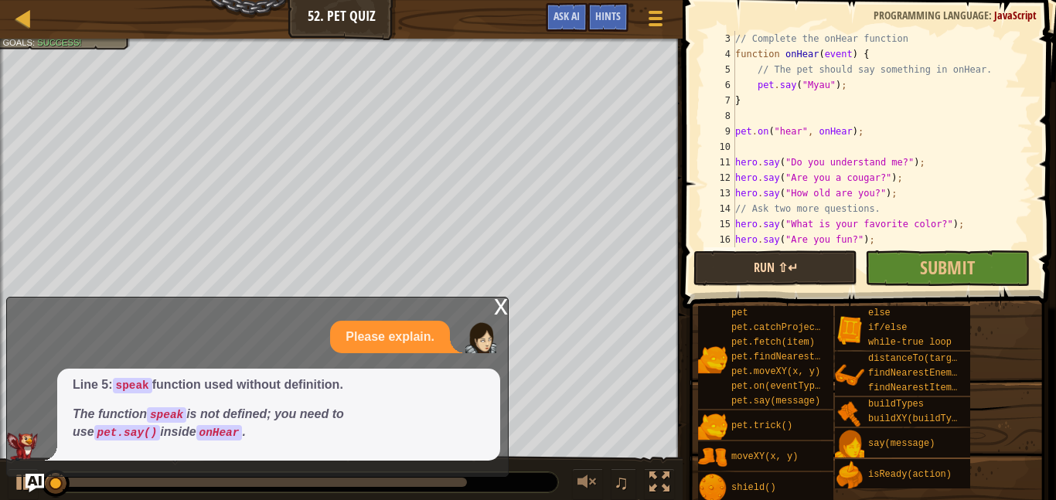
scroll to position [7, 0]
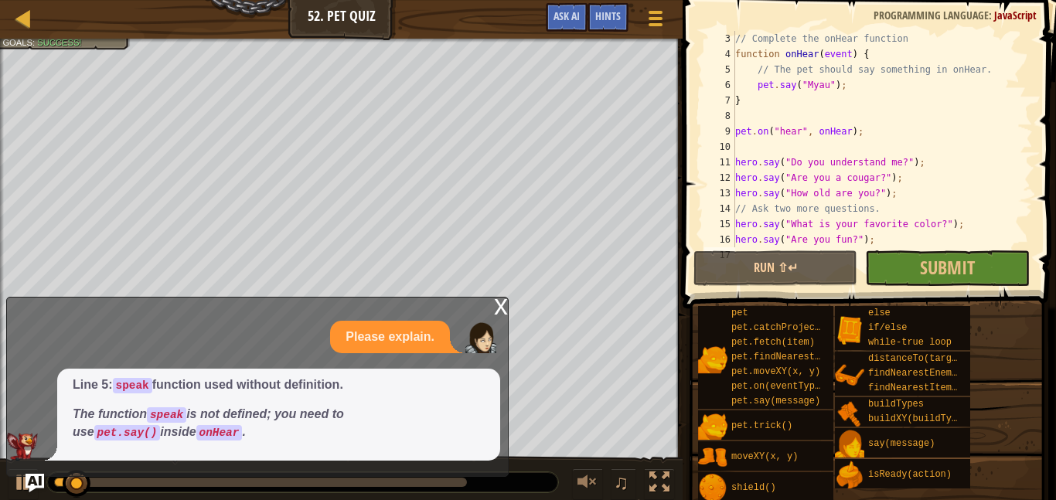
click at [506, 298] on div "x" at bounding box center [501, 305] width 14 height 15
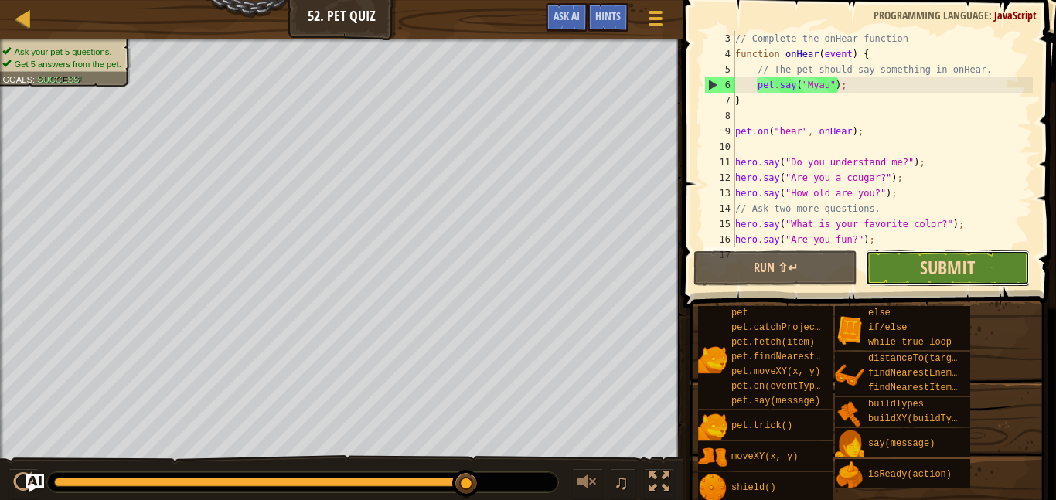
click at [945, 276] on span "Submit" at bounding box center [947, 267] width 55 height 25
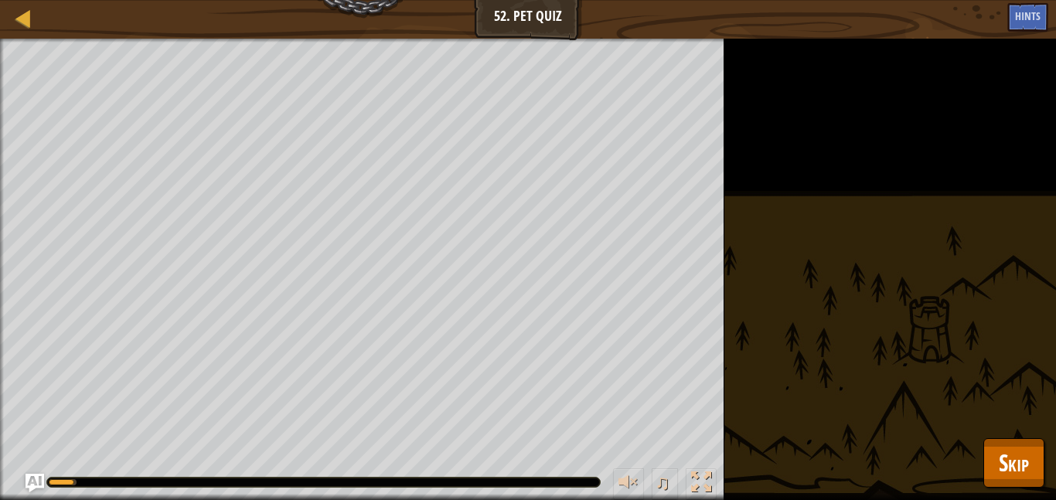
click at [1015, 489] on div "Ask your pet 5 questions. Get 5 answers from the pet. Goals : Running... ♫ Illi…" at bounding box center [528, 269] width 1056 height 461
click at [1011, 477] on span "Skip" at bounding box center [1014, 463] width 30 height 32
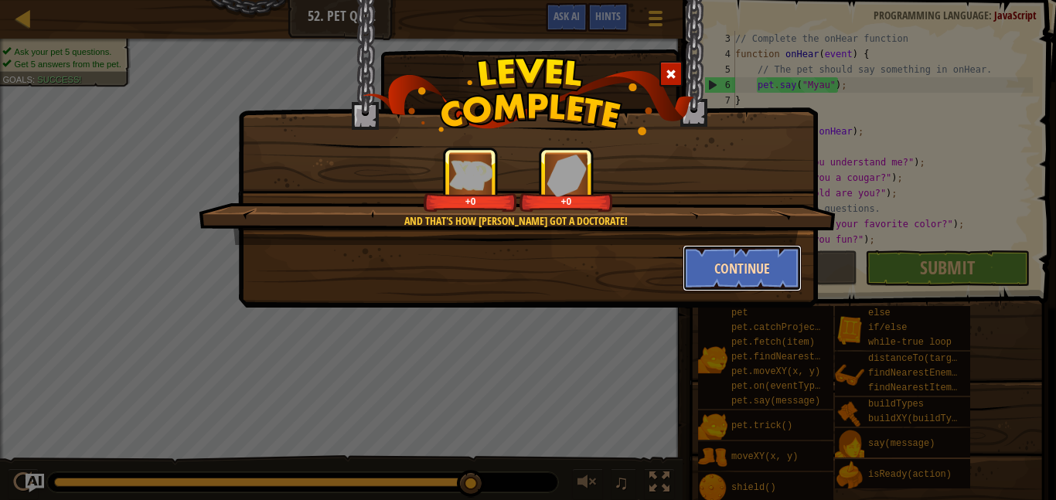
click at [728, 267] on button "Continue" at bounding box center [743, 268] width 120 height 46
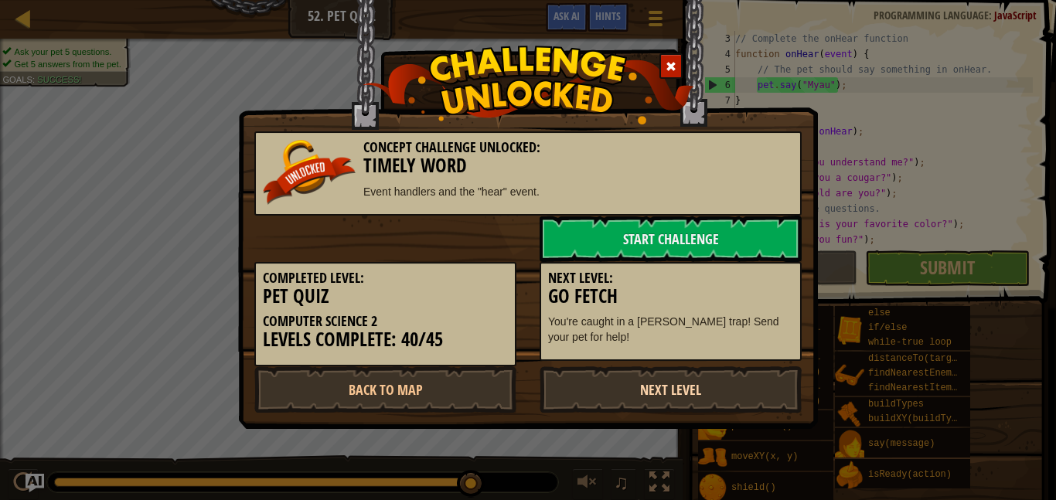
click at [639, 402] on link "Next Level" at bounding box center [671, 389] width 262 height 46
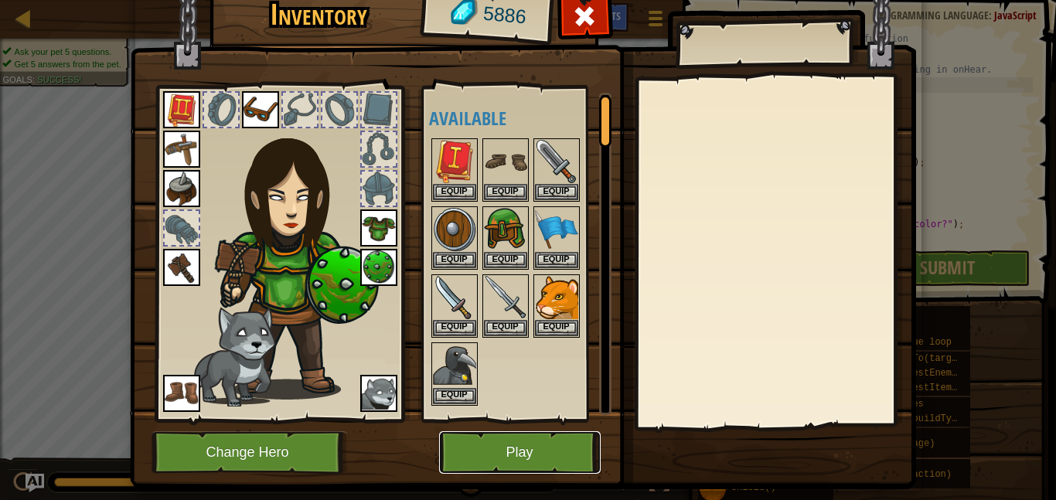
click at [531, 445] on button "Play" at bounding box center [520, 452] width 162 height 43
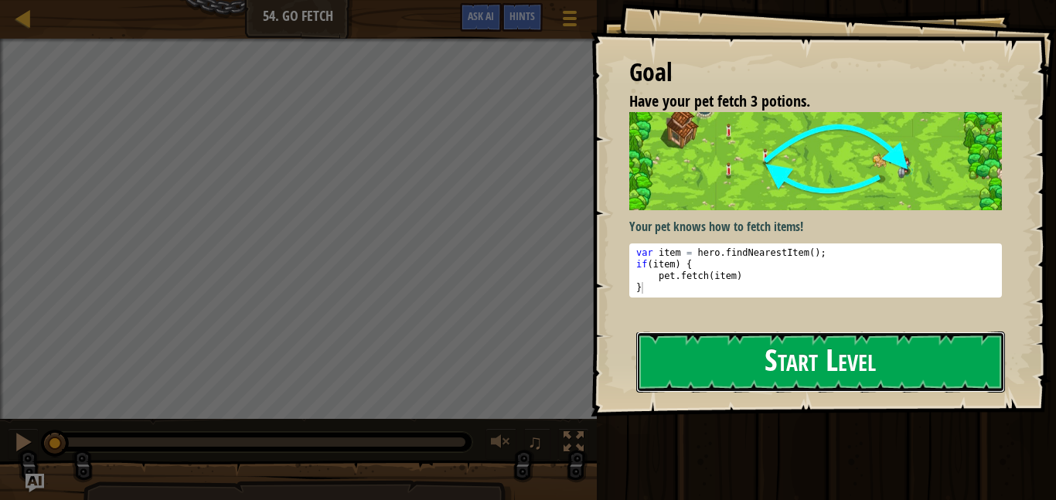
click at [765, 364] on button "Start Level" at bounding box center [820, 362] width 369 height 61
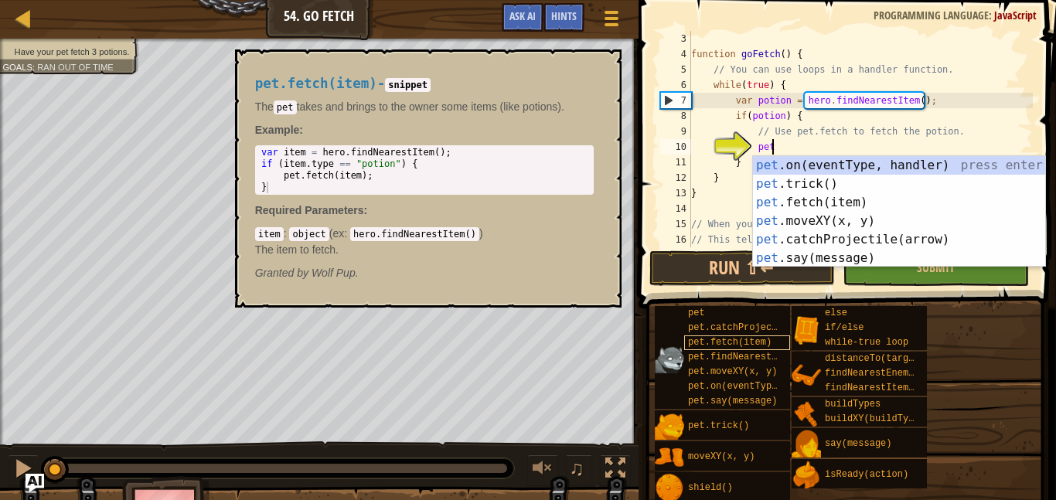
scroll to position [7, 12]
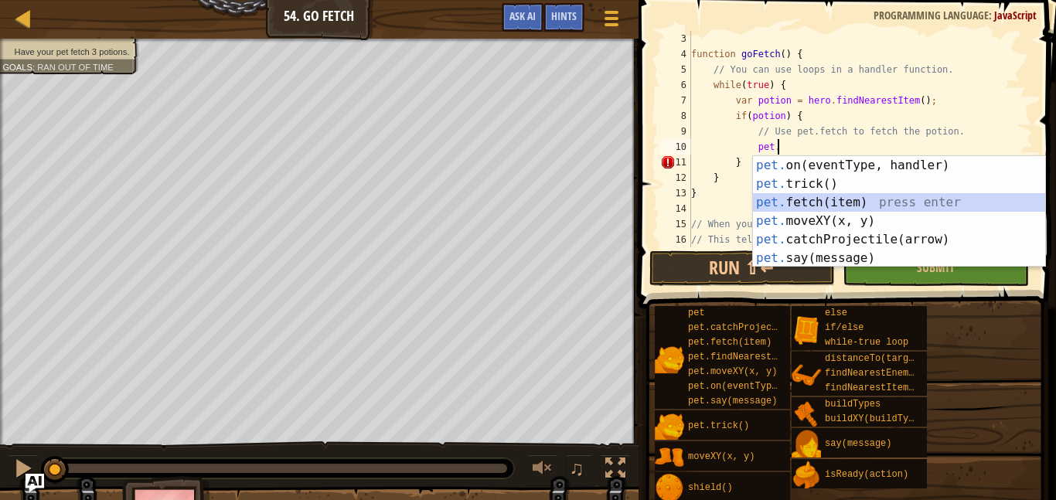
click at [788, 207] on div "pet. on(eventType, handler) press enter pet. trick() press enter pet. fetch(ite…" at bounding box center [899, 230] width 292 height 148
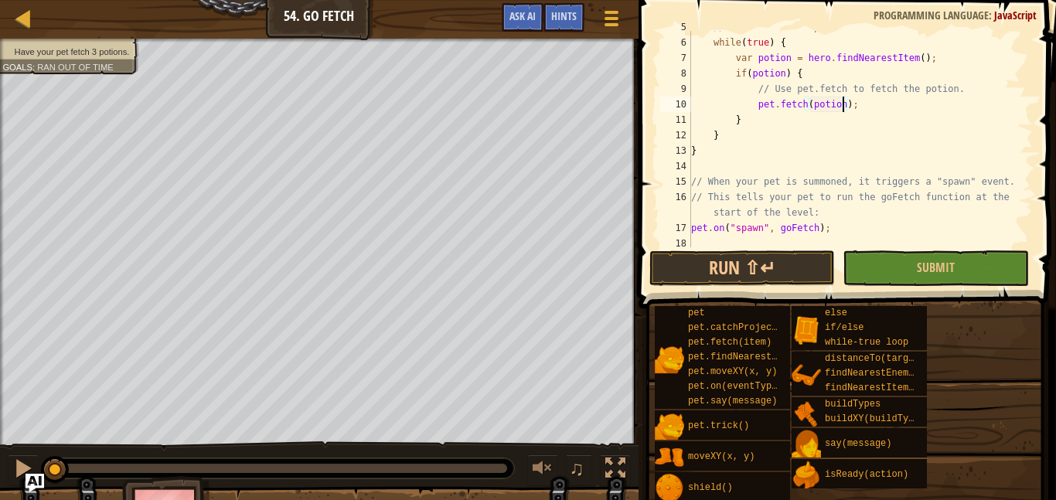
scroll to position [77, 0]
type textarea "pet.fetch(potion);"
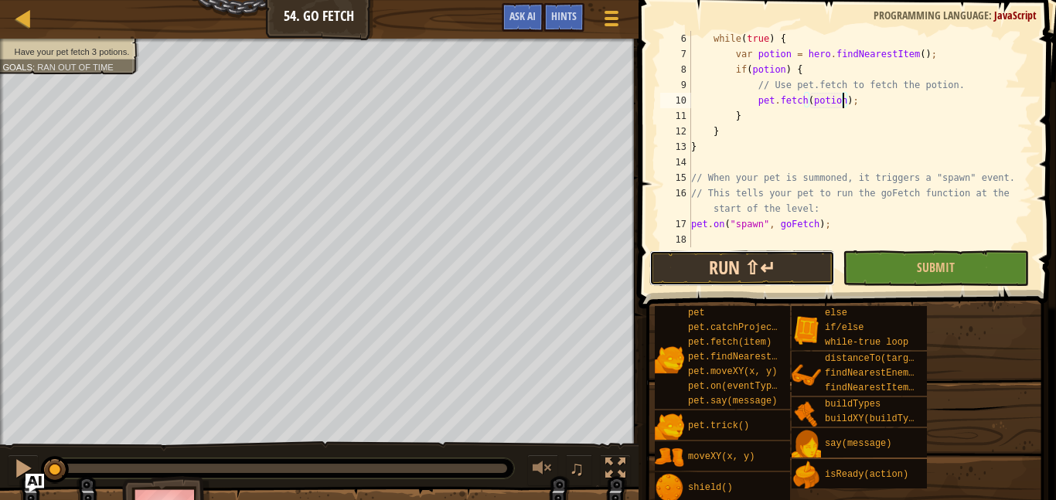
click at [805, 253] on button "Run ⇧↵" at bounding box center [742, 268] width 186 height 36
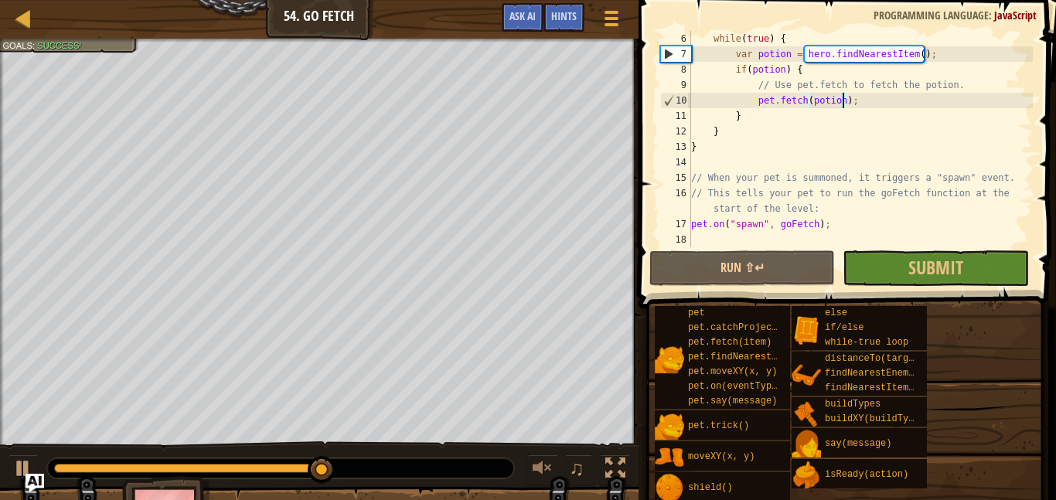
click at [853, 288] on span at bounding box center [849, 132] width 430 height 354
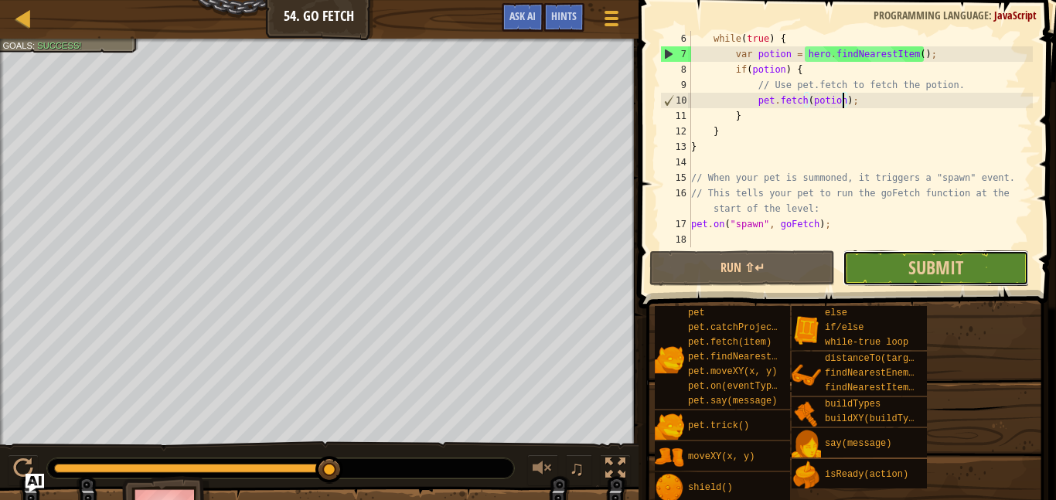
click at [854, 283] on button "Submit" at bounding box center [936, 268] width 186 height 36
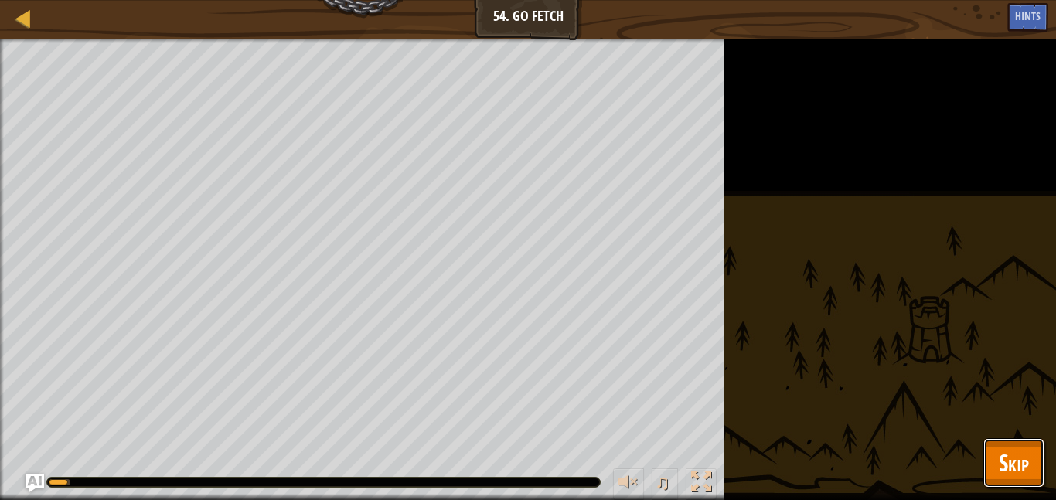
click at [994, 453] on button "Skip" at bounding box center [1013, 462] width 61 height 49
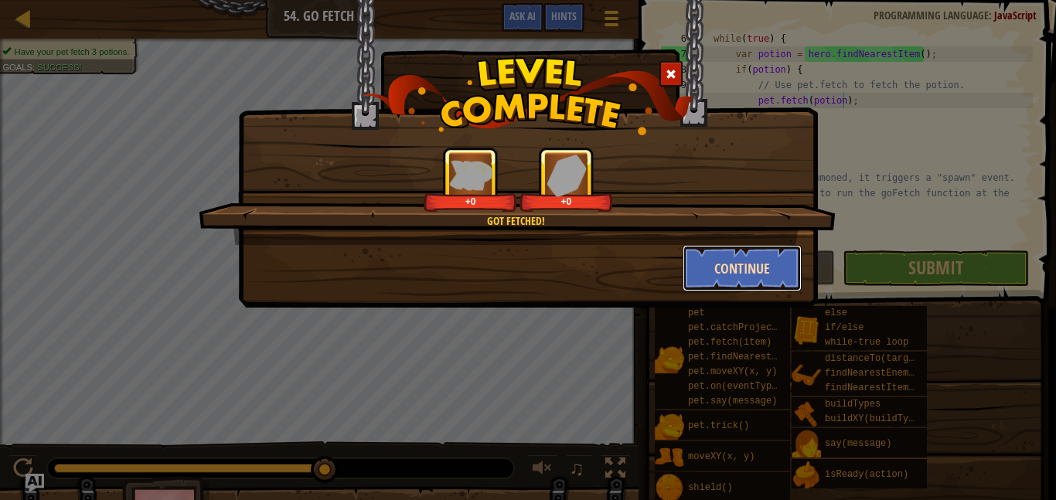
click at [766, 279] on button "Continue" at bounding box center [743, 268] width 120 height 46
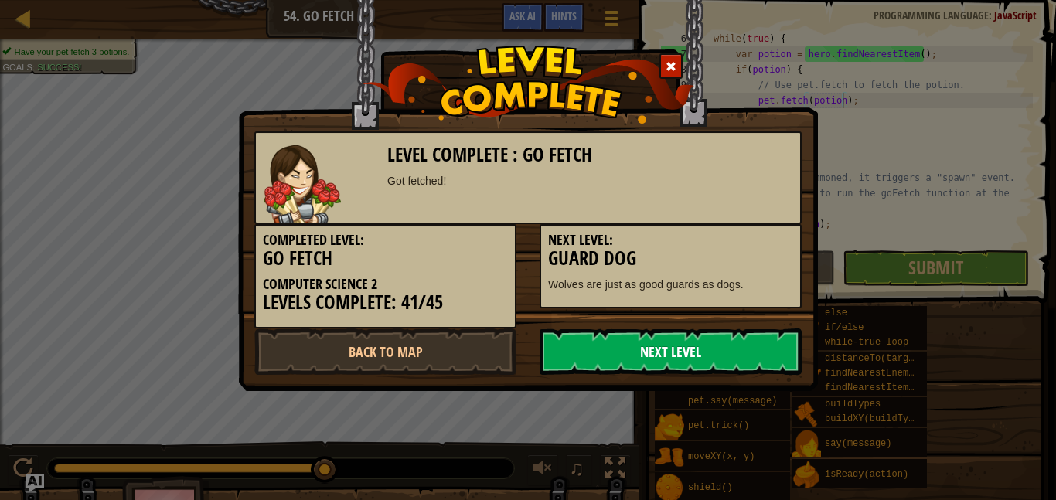
click at [679, 336] on link "Next Level" at bounding box center [671, 352] width 262 height 46
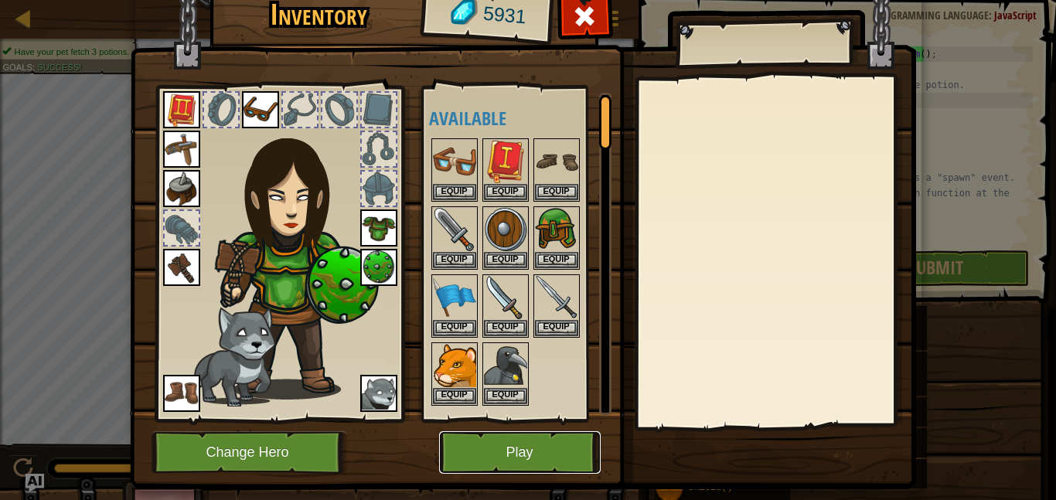
click at [527, 452] on button "Play" at bounding box center [520, 452] width 162 height 43
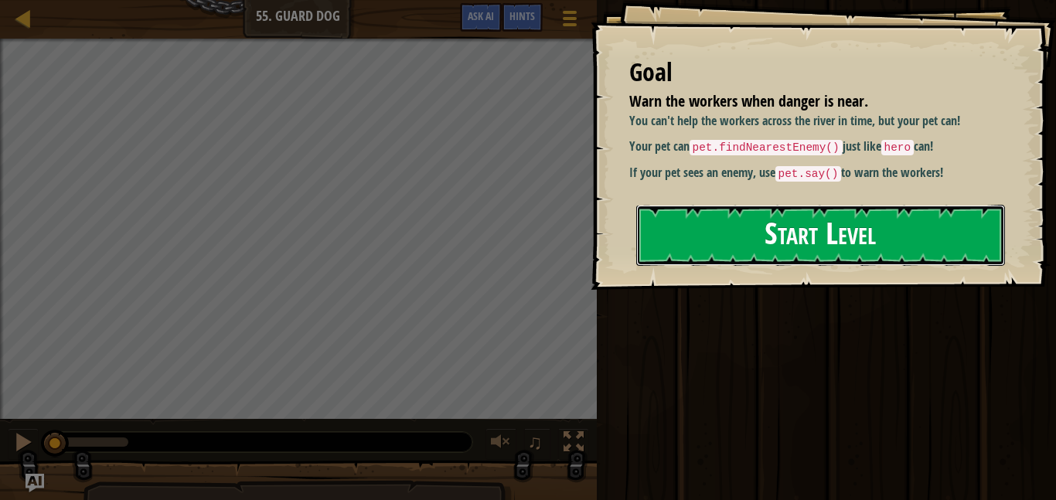
click at [771, 223] on button "Start Level" at bounding box center [820, 235] width 369 height 61
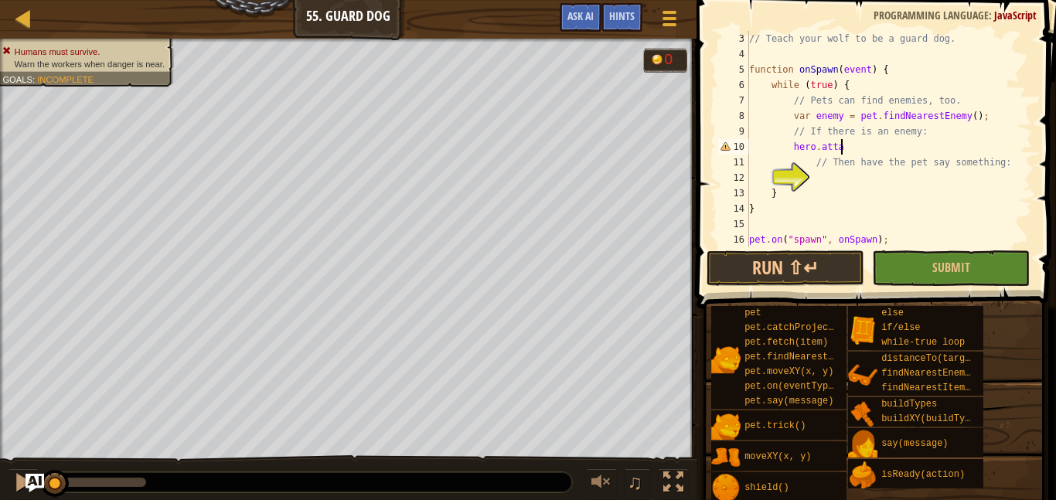
scroll to position [7, 12]
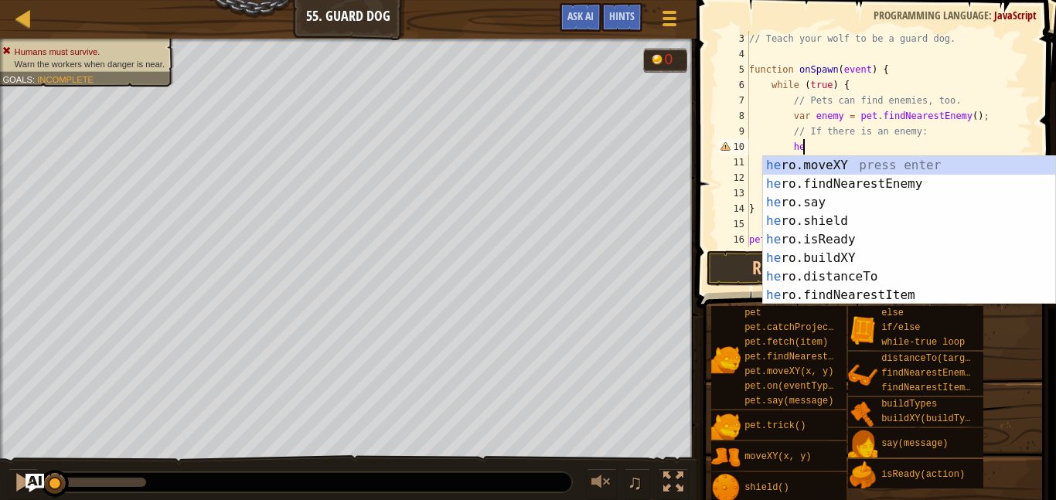
type textarea "h"
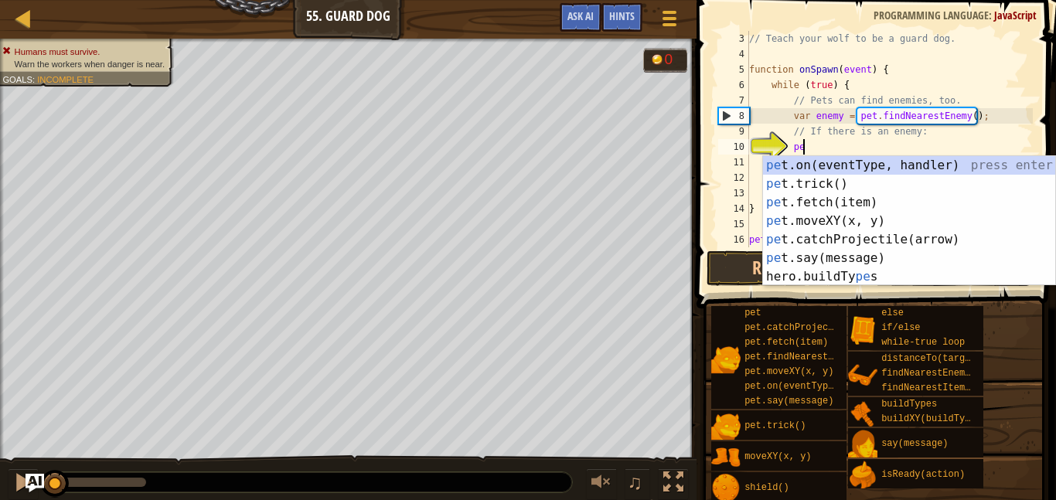
scroll to position [7, 8]
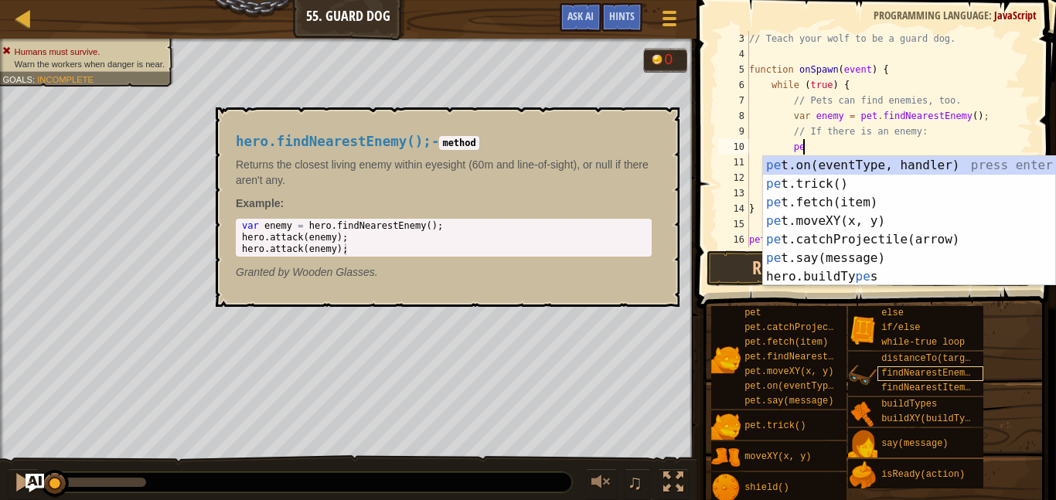
type textarea "p"
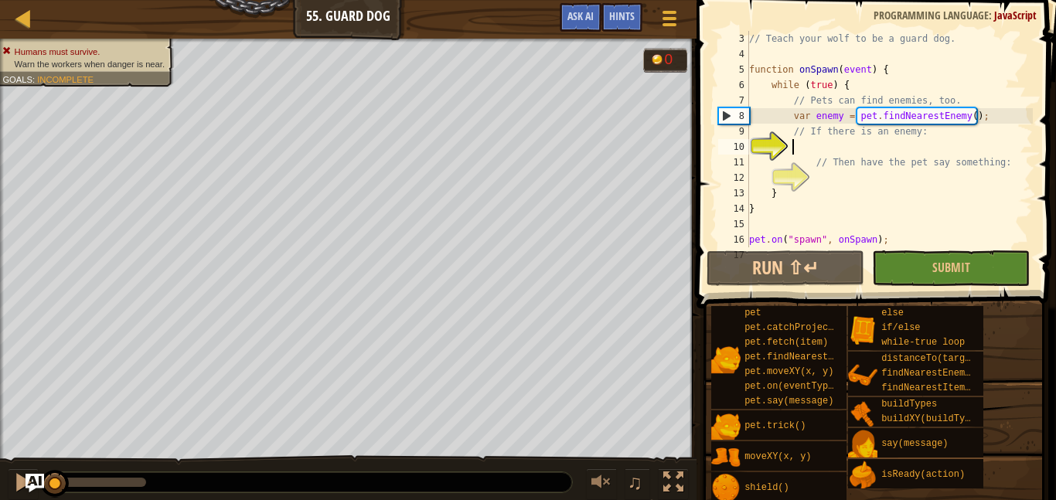
scroll to position [46, 0]
